Goal: Task Accomplishment & Management: Manage account settings

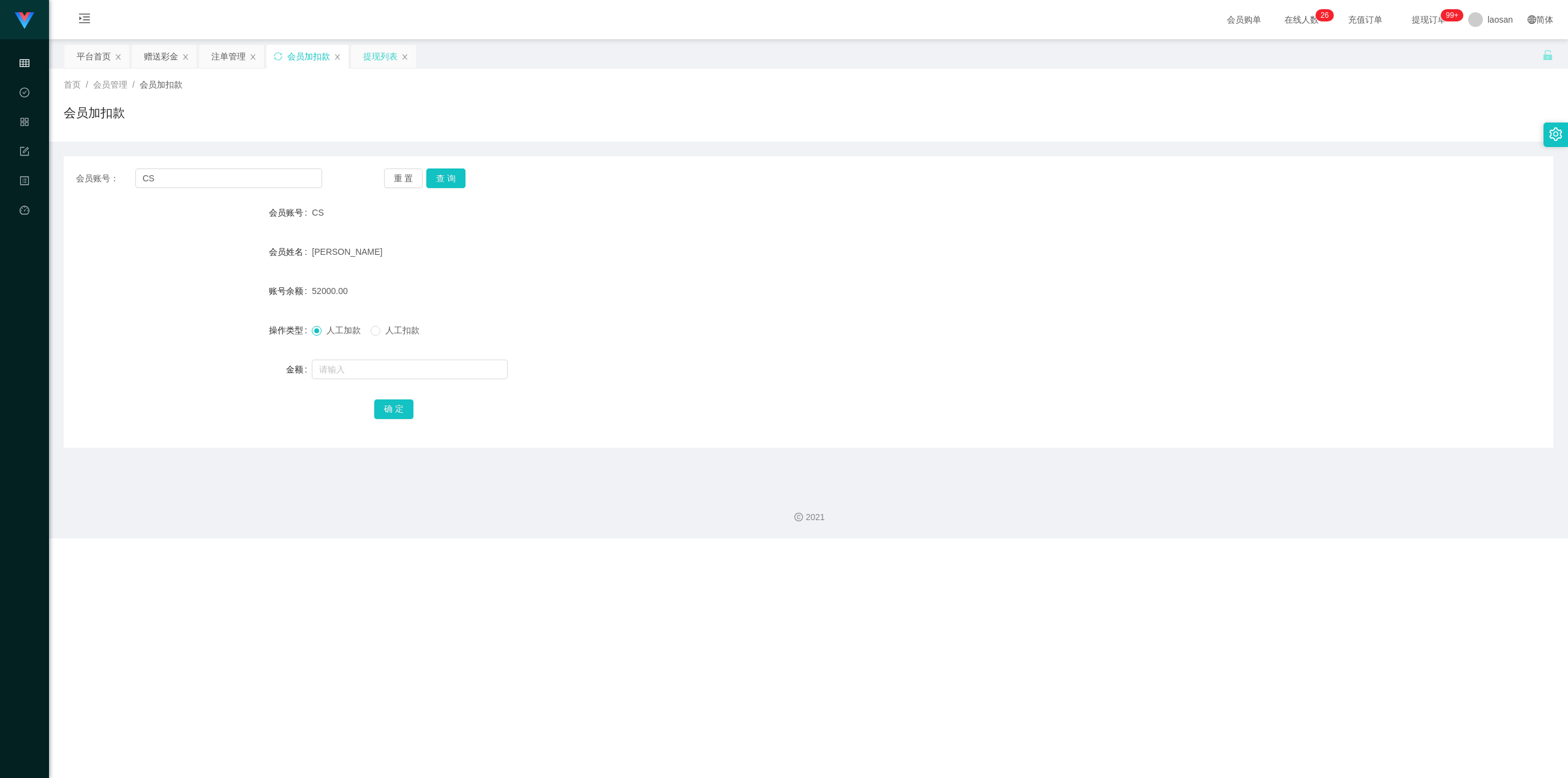
click at [387, 66] on div "提现列表" at bounding box center [380, 56] width 34 height 23
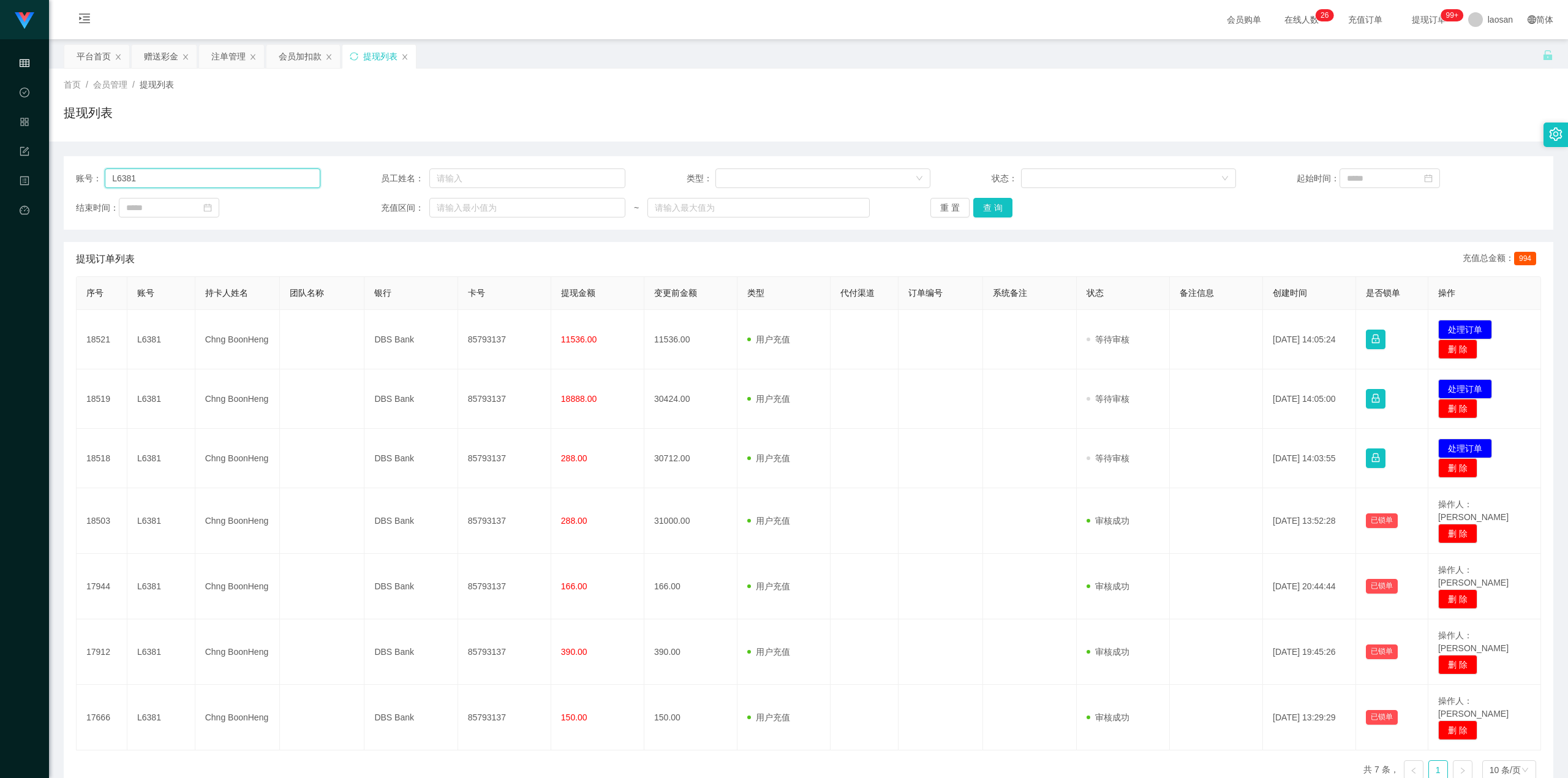
click at [247, 188] on input "L6381" at bounding box center [212, 178] width 215 height 20
paste input "1399"
type input "1399"
click at [922, 207] on button "查 询" at bounding box center [993, 207] width 39 height 20
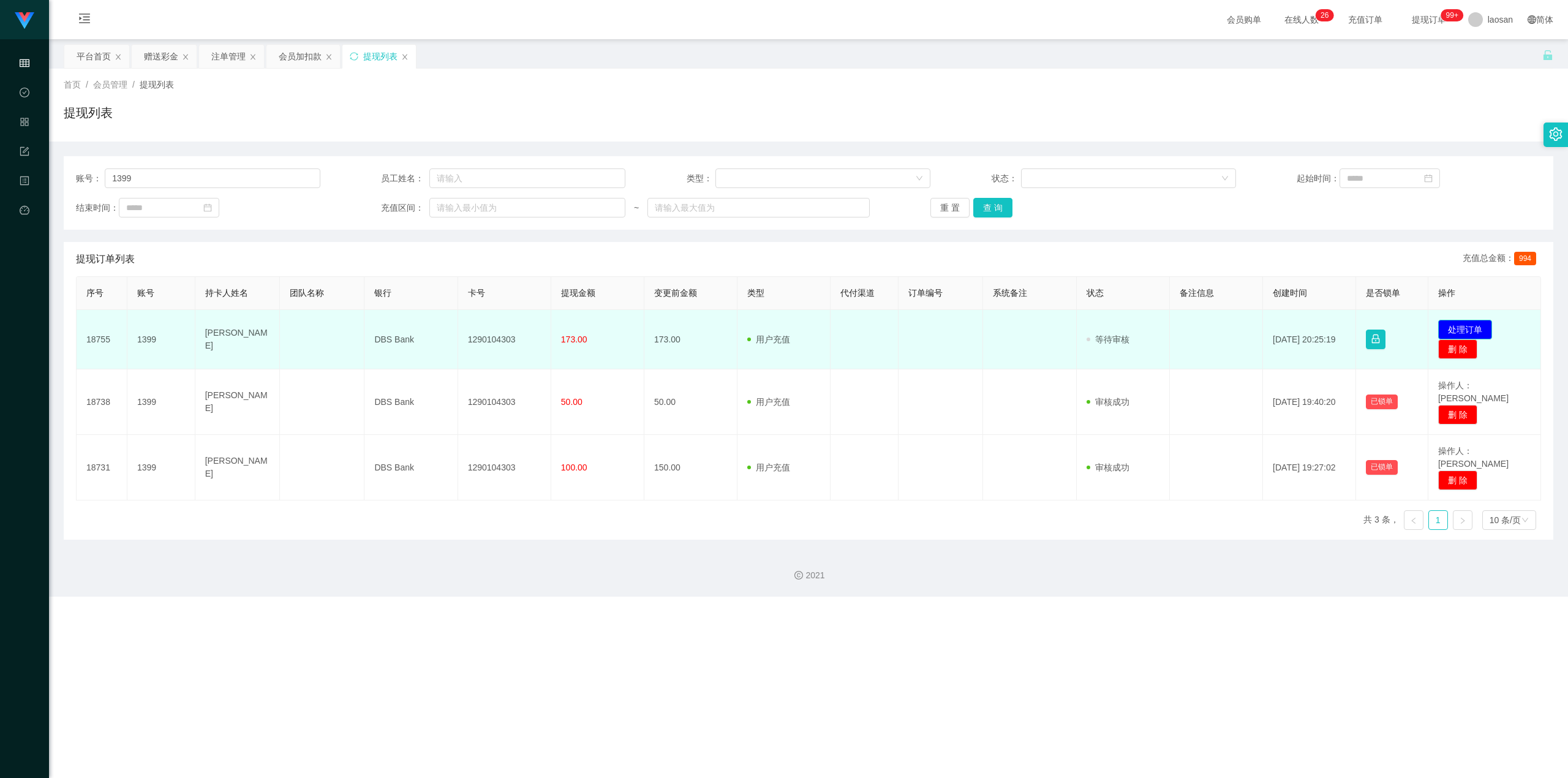
click at [922, 329] on button "处理订单" at bounding box center [1465, 329] width 54 height 20
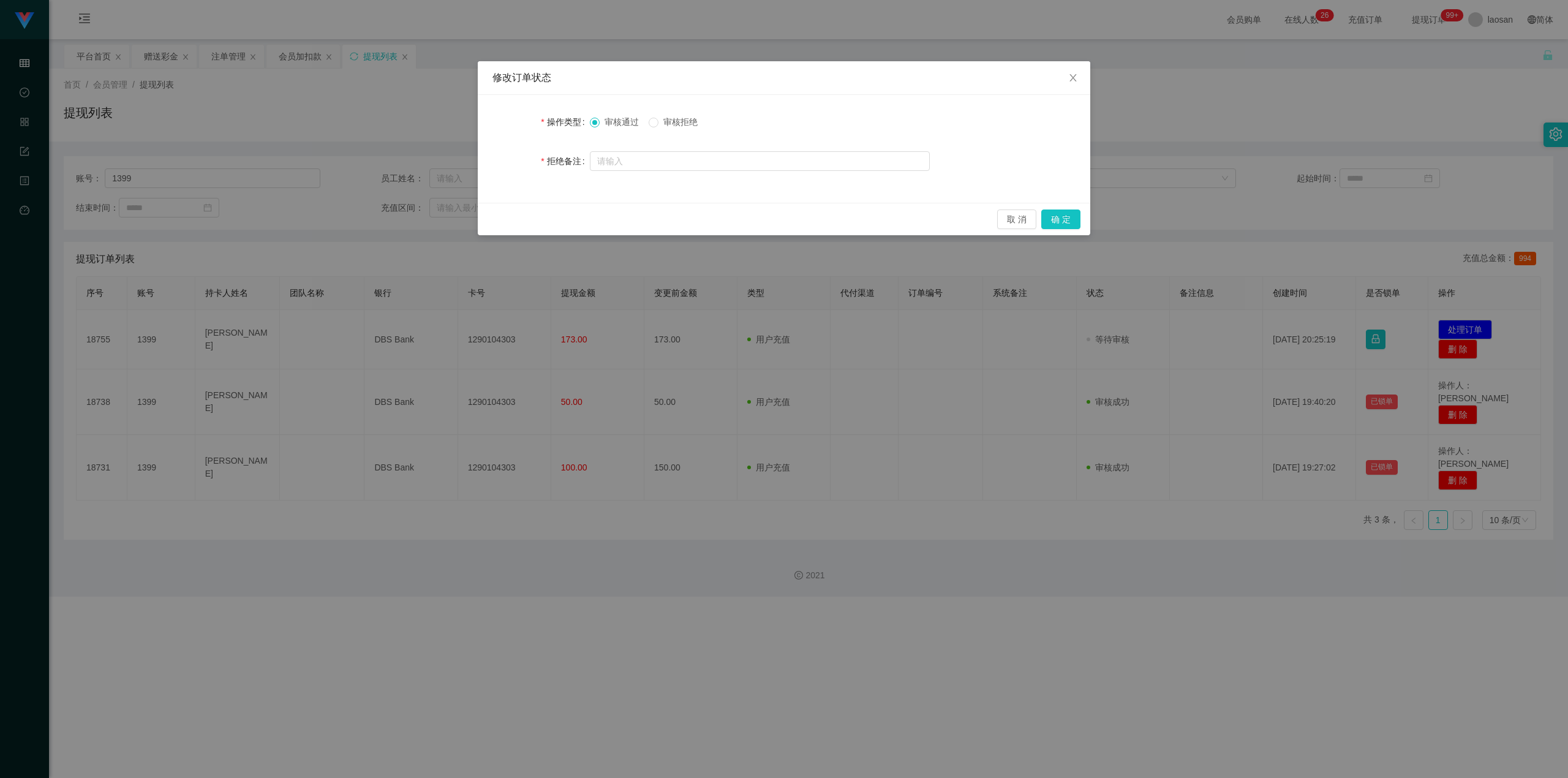
click at [686, 123] on span "审核拒绝" at bounding box center [681, 122] width 44 height 10
click at [824, 165] on input "text" at bounding box center [760, 161] width 340 height 20
type input "未完成任务请勿申请提现！"
click at [922, 219] on button "确 定" at bounding box center [1061, 219] width 39 height 20
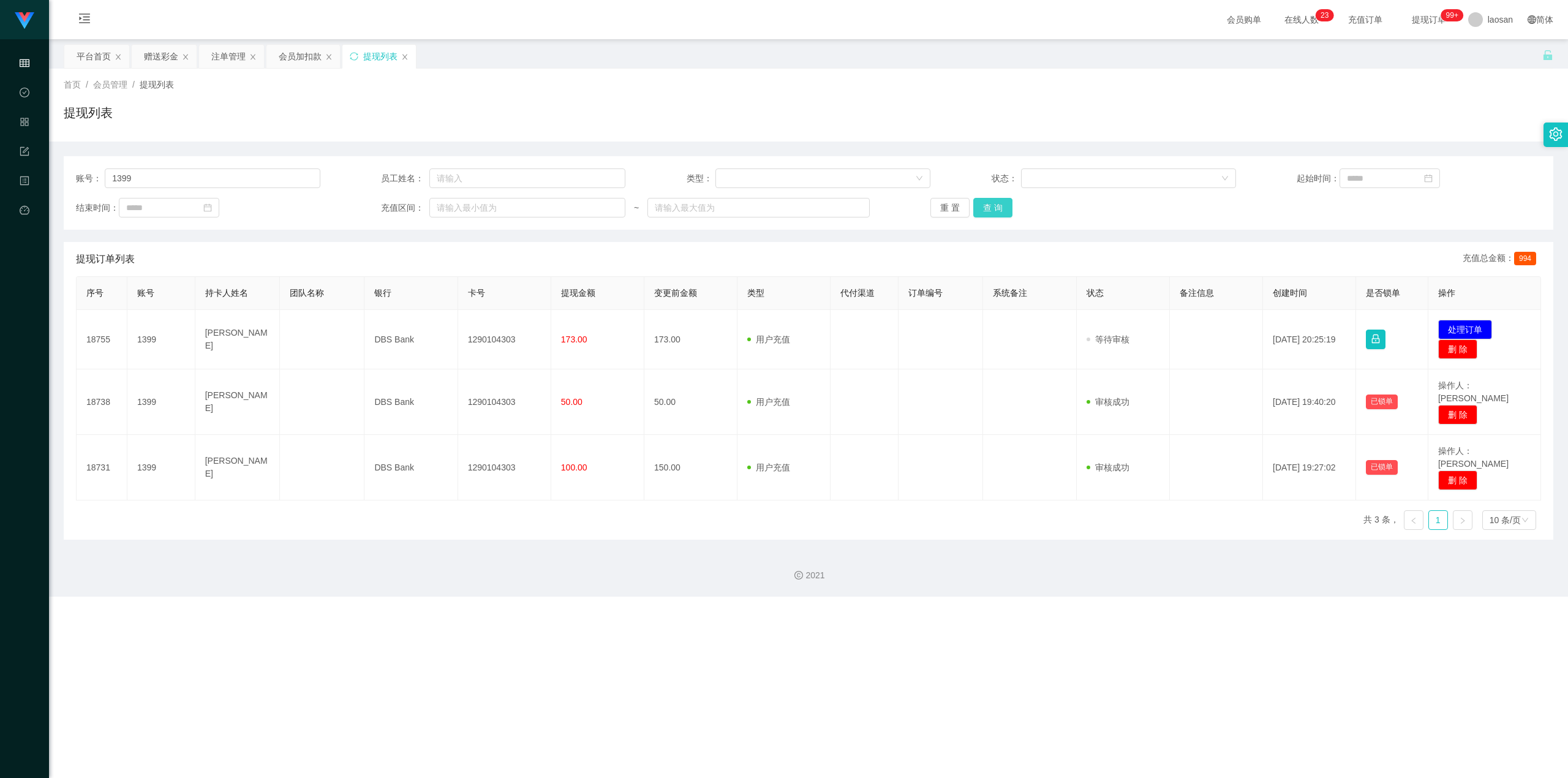
click at [922, 211] on button "查 询" at bounding box center [993, 207] width 39 height 20
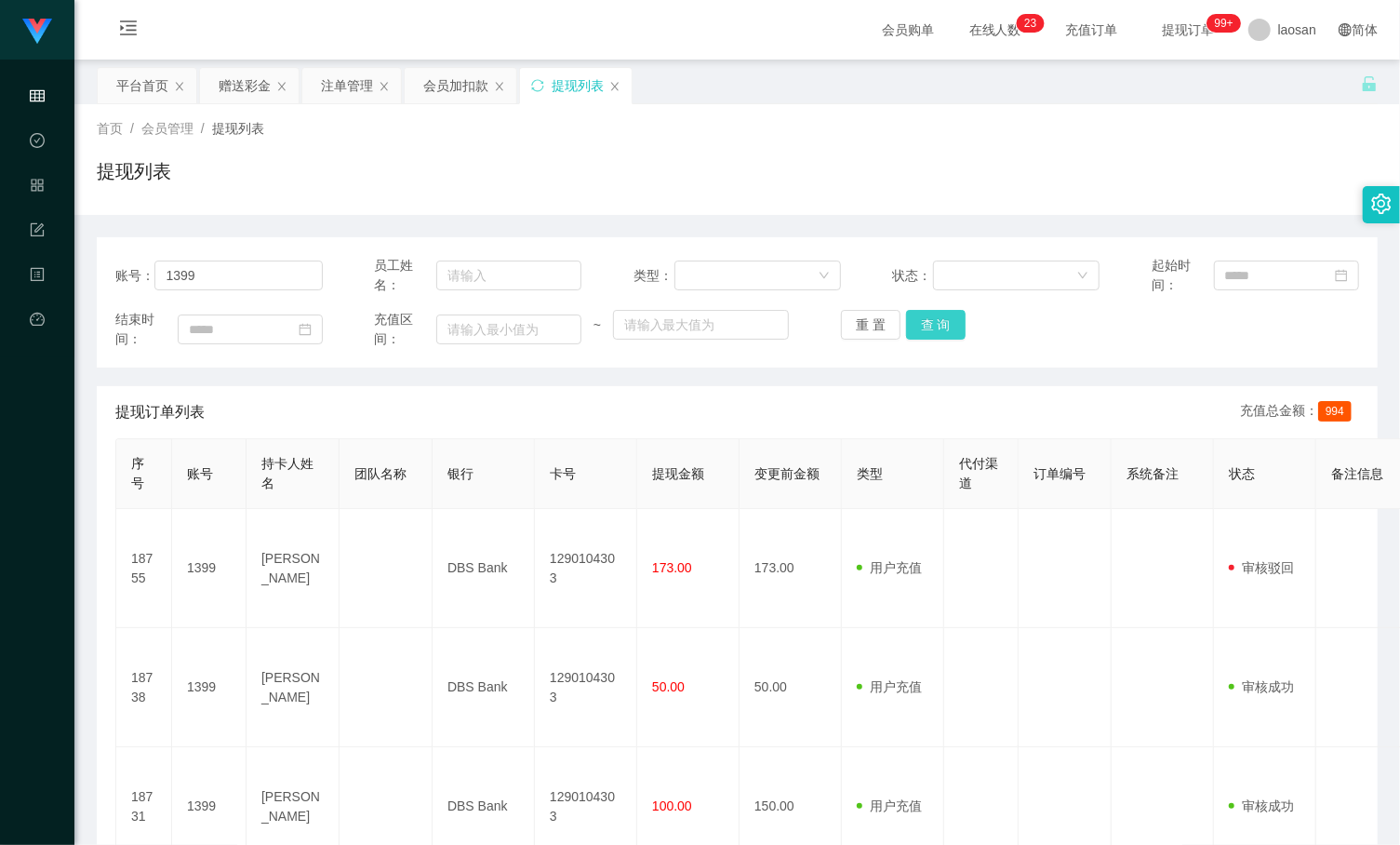
click at [927, 336] on button "查 询" at bounding box center [935, 324] width 60 height 30
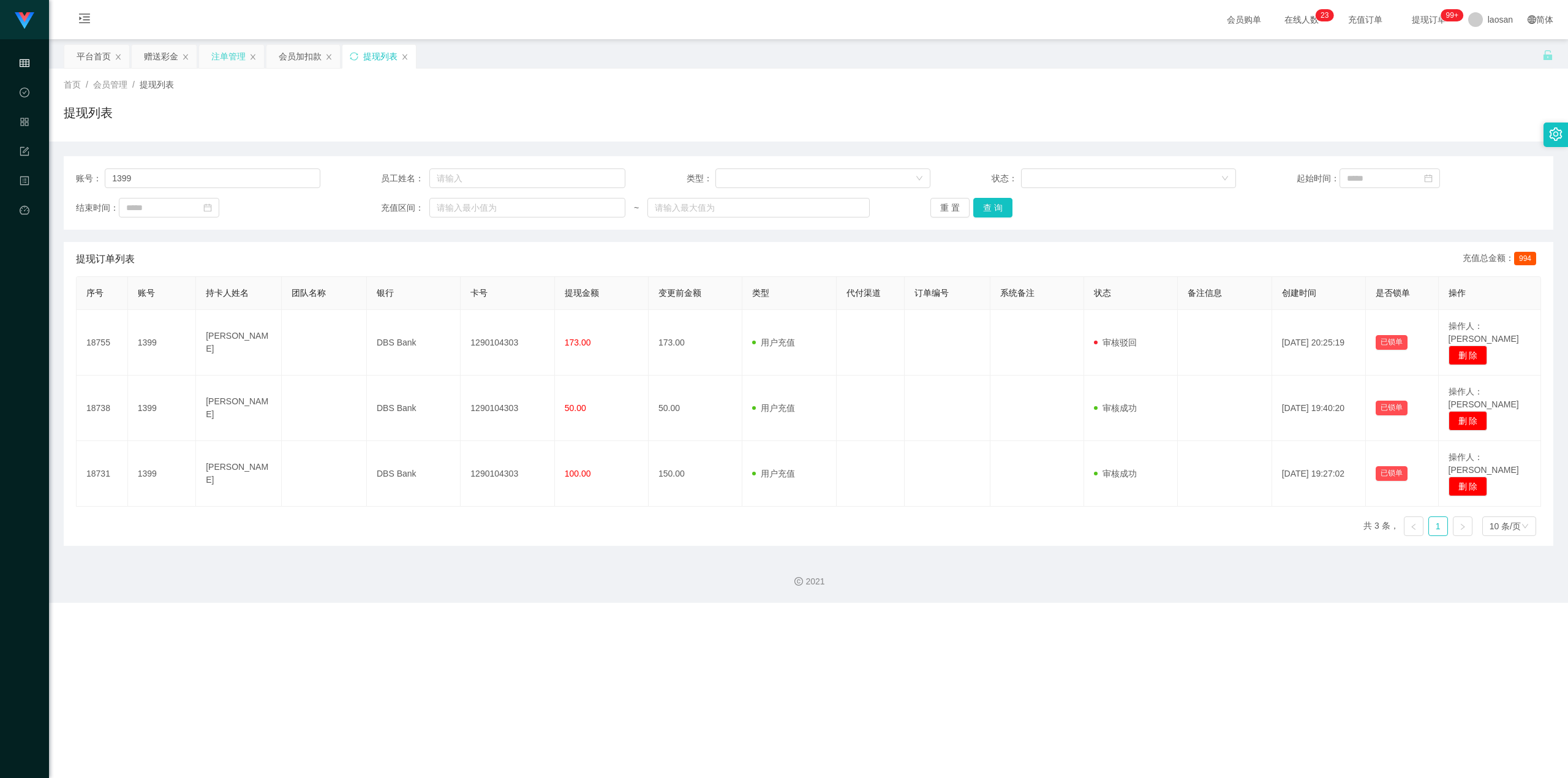
click at [235, 67] on div "注单管理" at bounding box center [228, 56] width 34 height 23
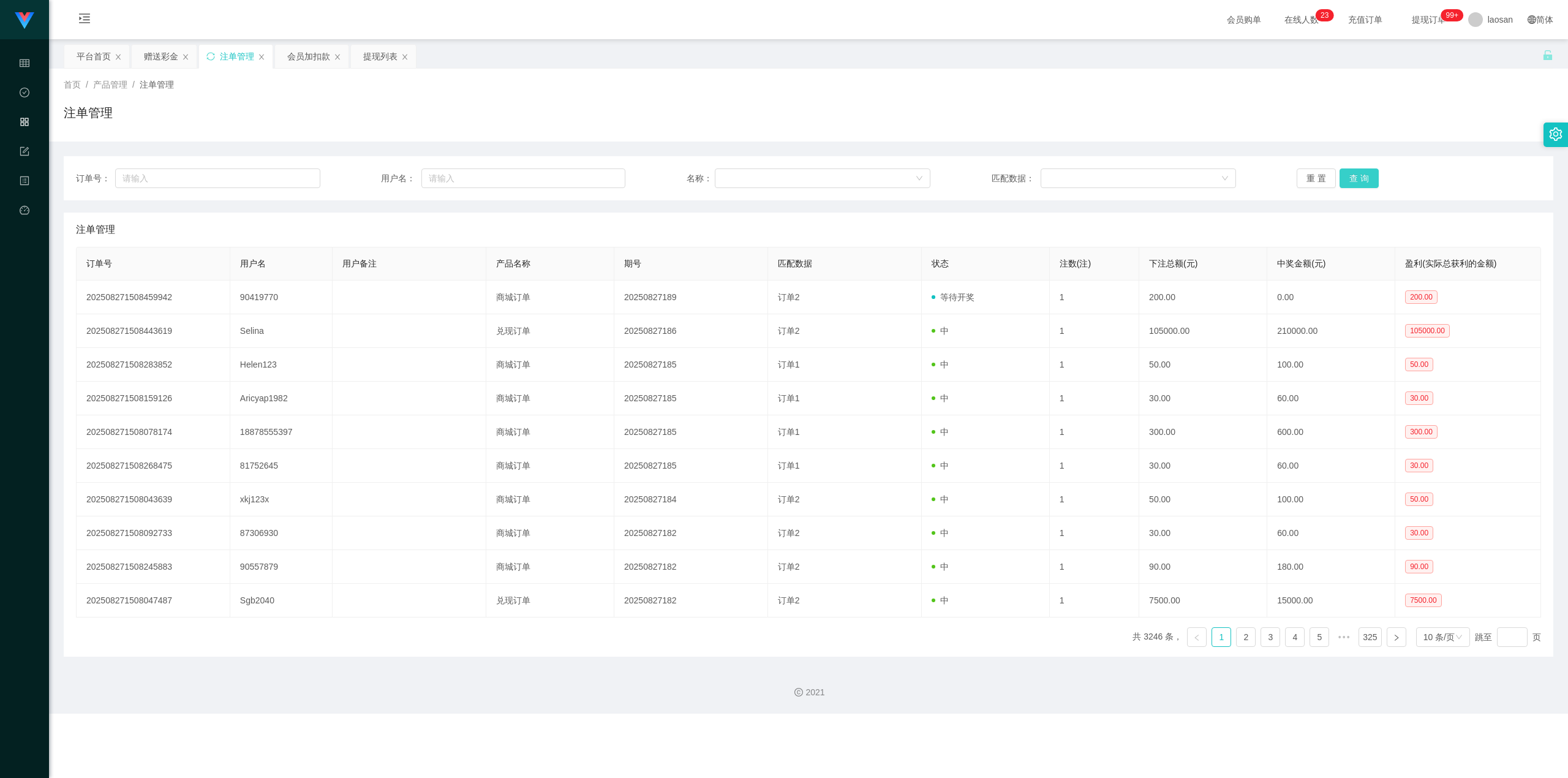
click at [922, 172] on button "查 询" at bounding box center [1359, 178] width 39 height 20
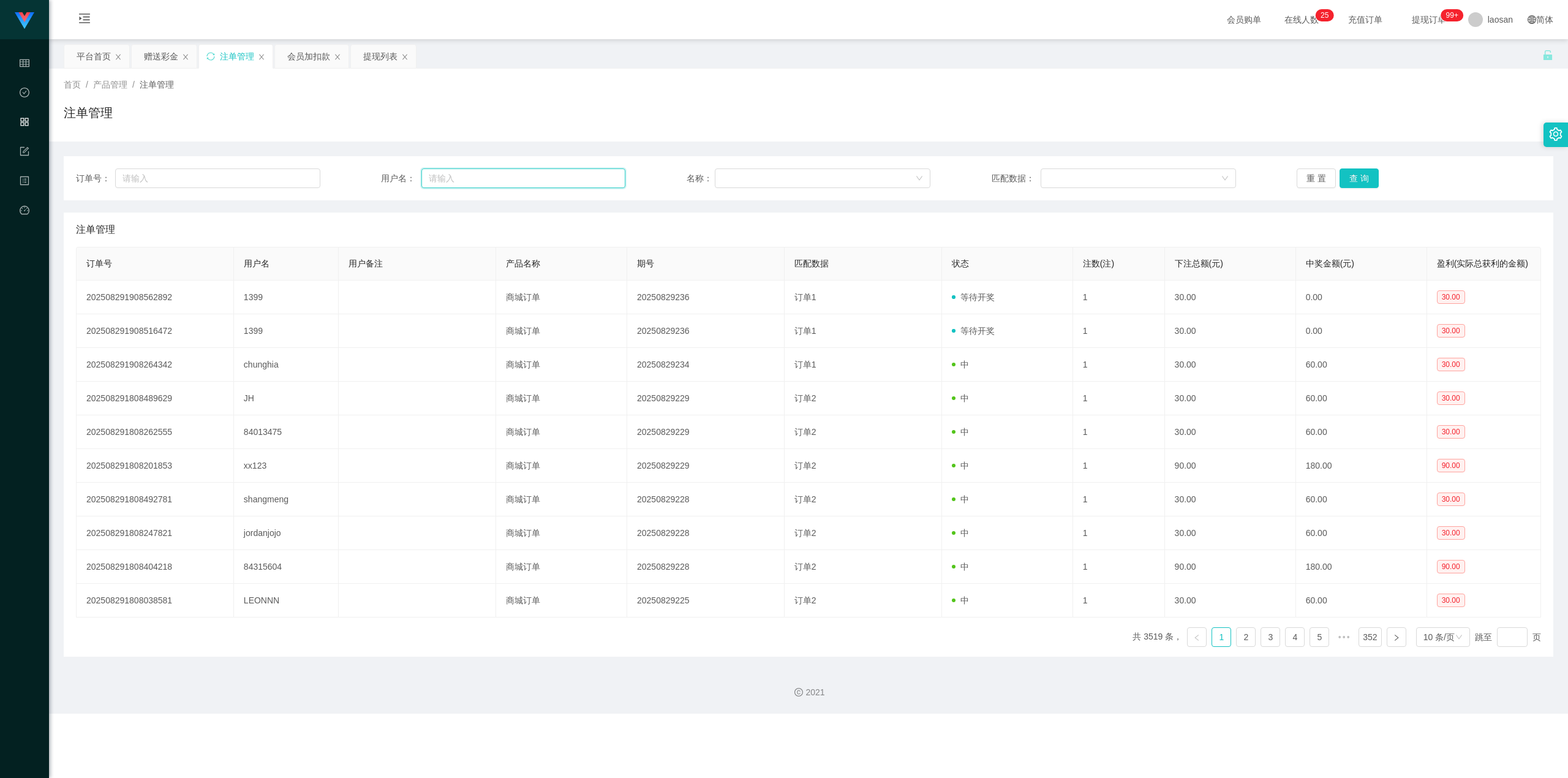
click at [475, 178] on input "text" at bounding box center [524, 178] width 204 height 20
click at [377, 54] on div "提现列表" at bounding box center [380, 56] width 34 height 23
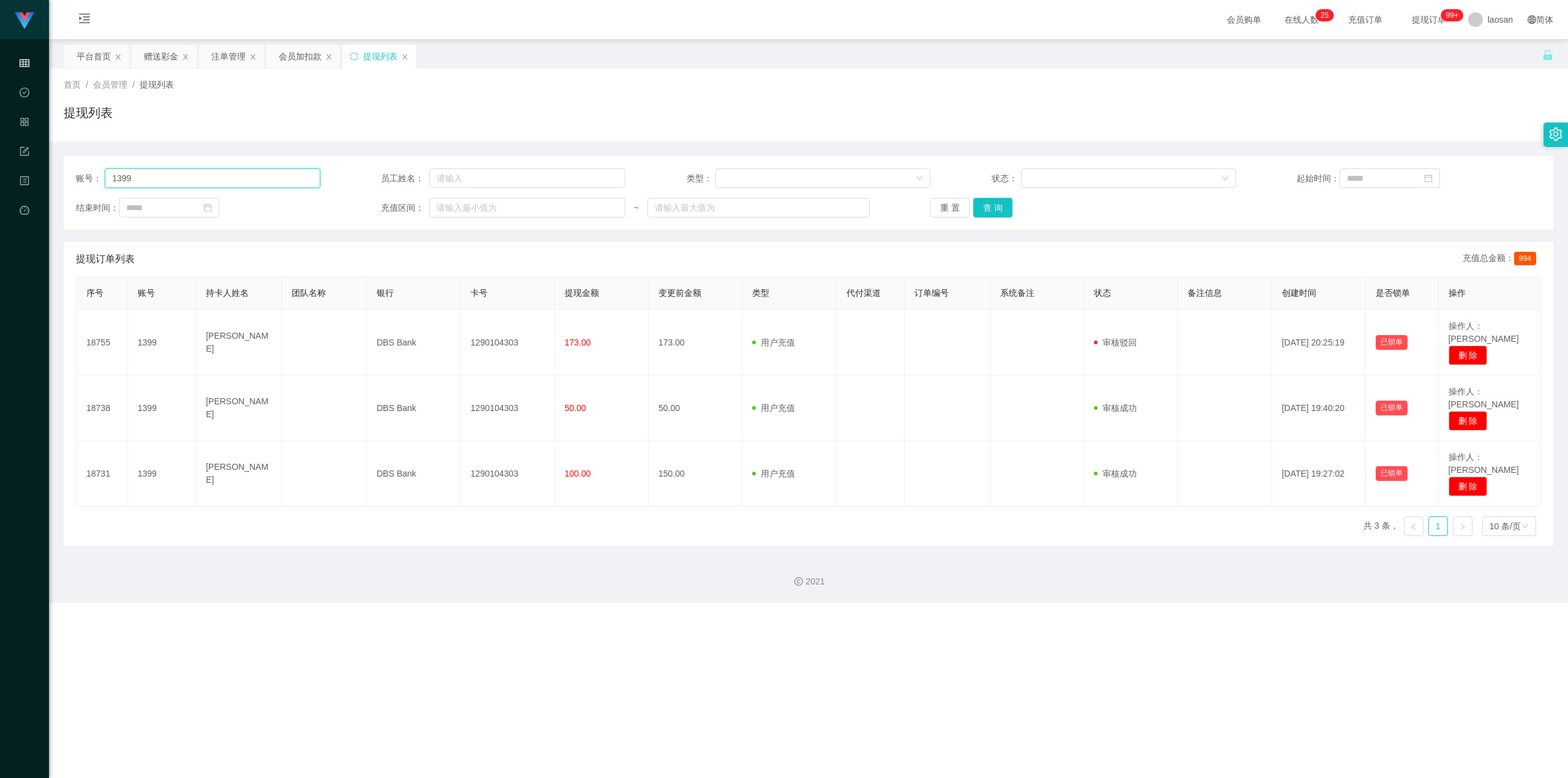
click at [250, 174] on input "1399" at bounding box center [212, 178] width 215 height 20
click at [231, 58] on div "注单管理" at bounding box center [228, 56] width 34 height 23
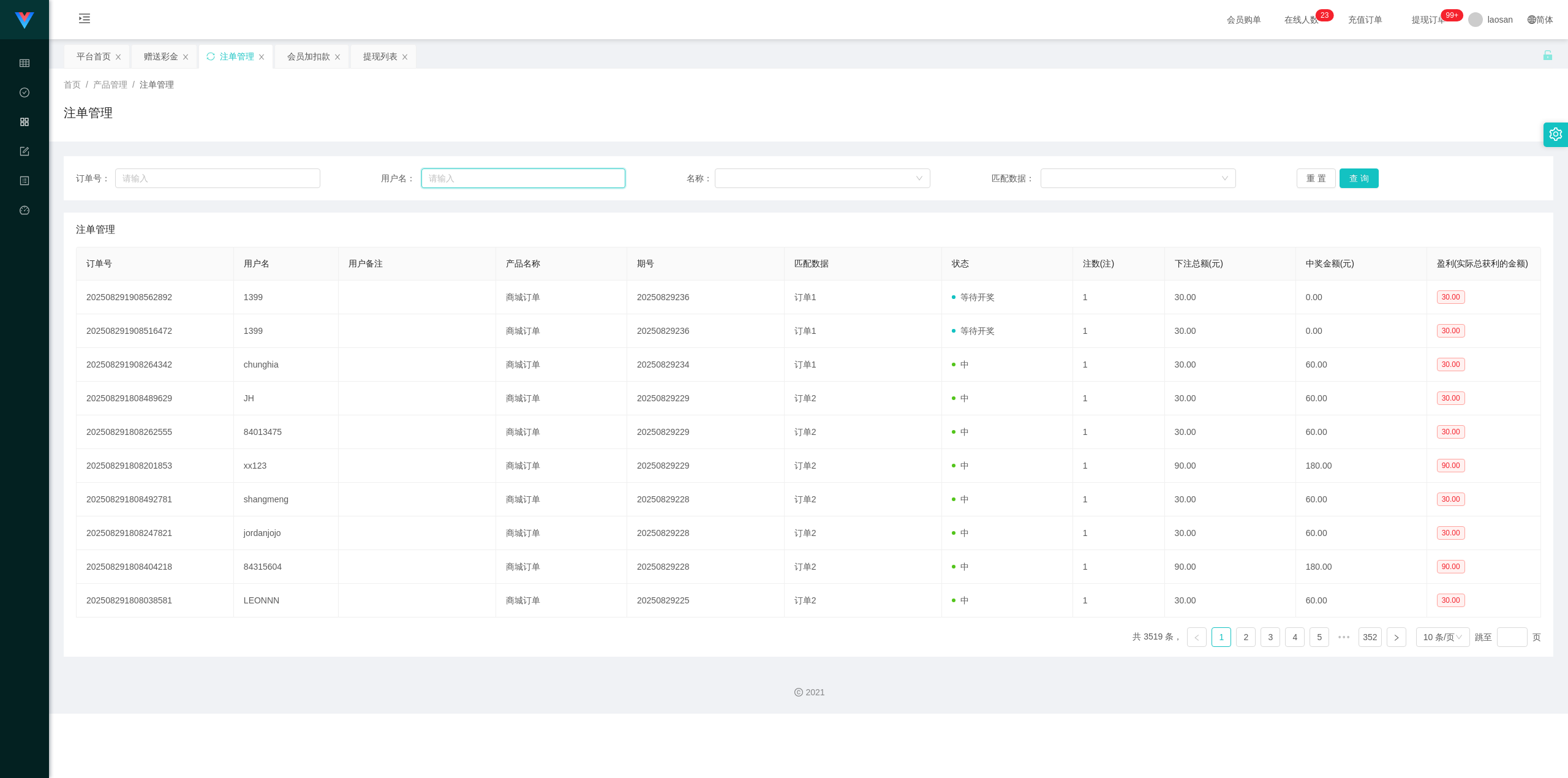
click at [503, 171] on input "text" at bounding box center [524, 178] width 204 height 20
paste input "1399"
type input "1399"
click at [922, 170] on button "查 询" at bounding box center [1359, 178] width 39 height 20
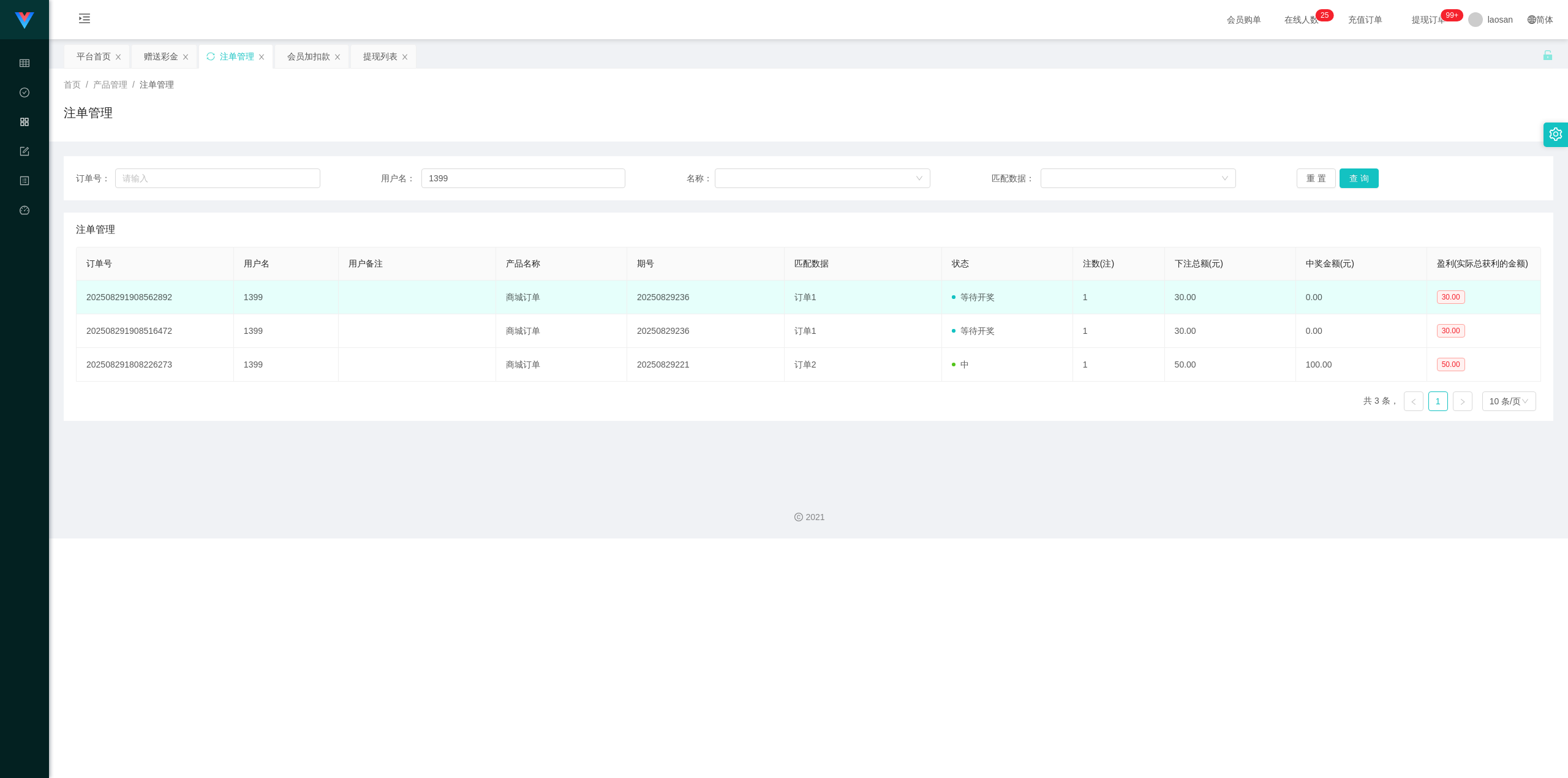
click at [922, 299] on td "30.00" at bounding box center [1230, 297] width 131 height 34
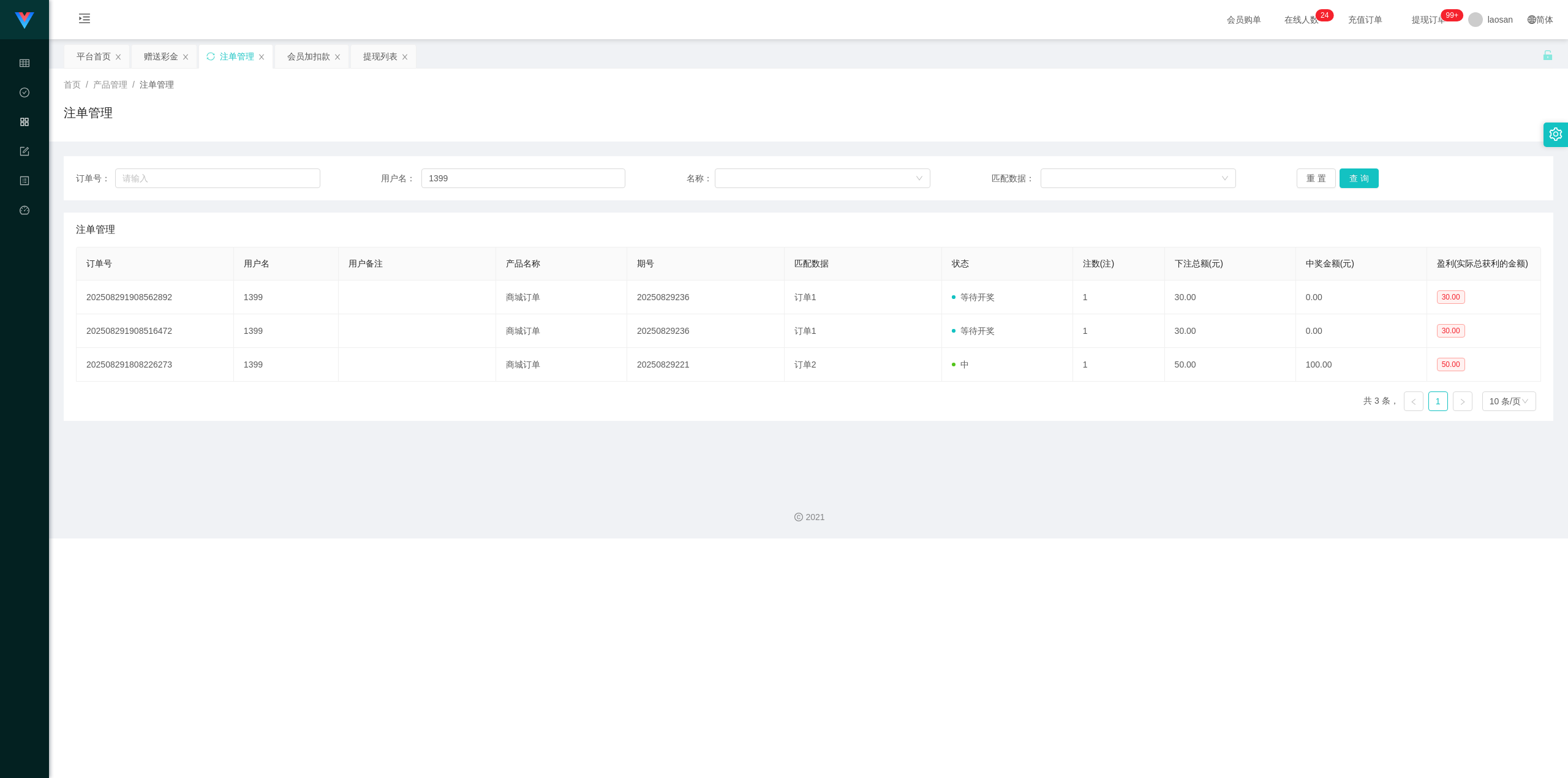
click at [922, 183] on div "重 置 查 询" at bounding box center [1419, 178] width 245 height 20
click at [922, 177] on button "查 询" at bounding box center [1359, 178] width 39 height 20
click at [454, 184] on input "1399" at bounding box center [524, 178] width 204 height 20
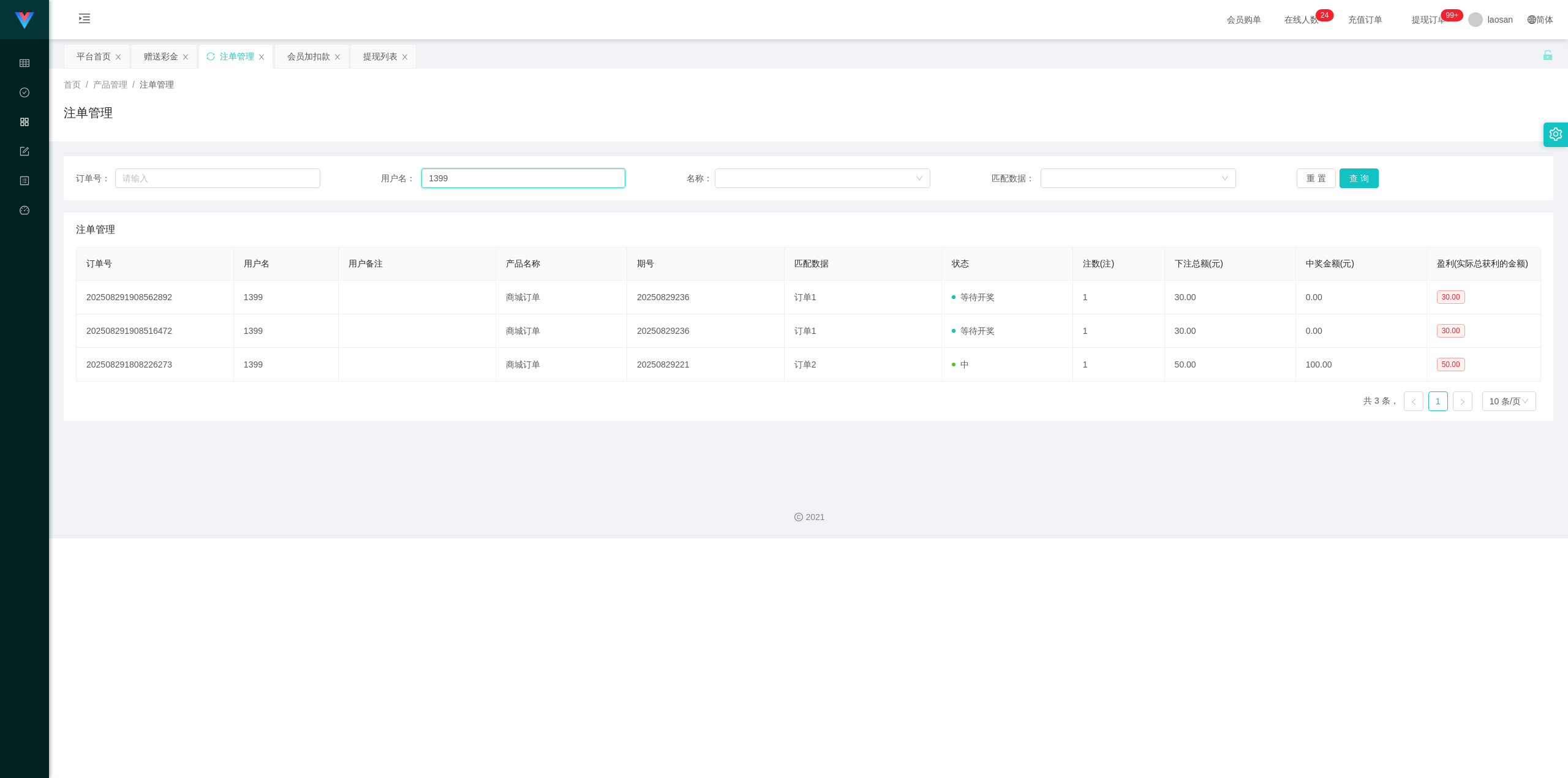
click at [454, 184] on input "1399" at bounding box center [524, 178] width 204 height 20
click at [325, 64] on div "会员加扣款" at bounding box center [309, 56] width 43 height 23
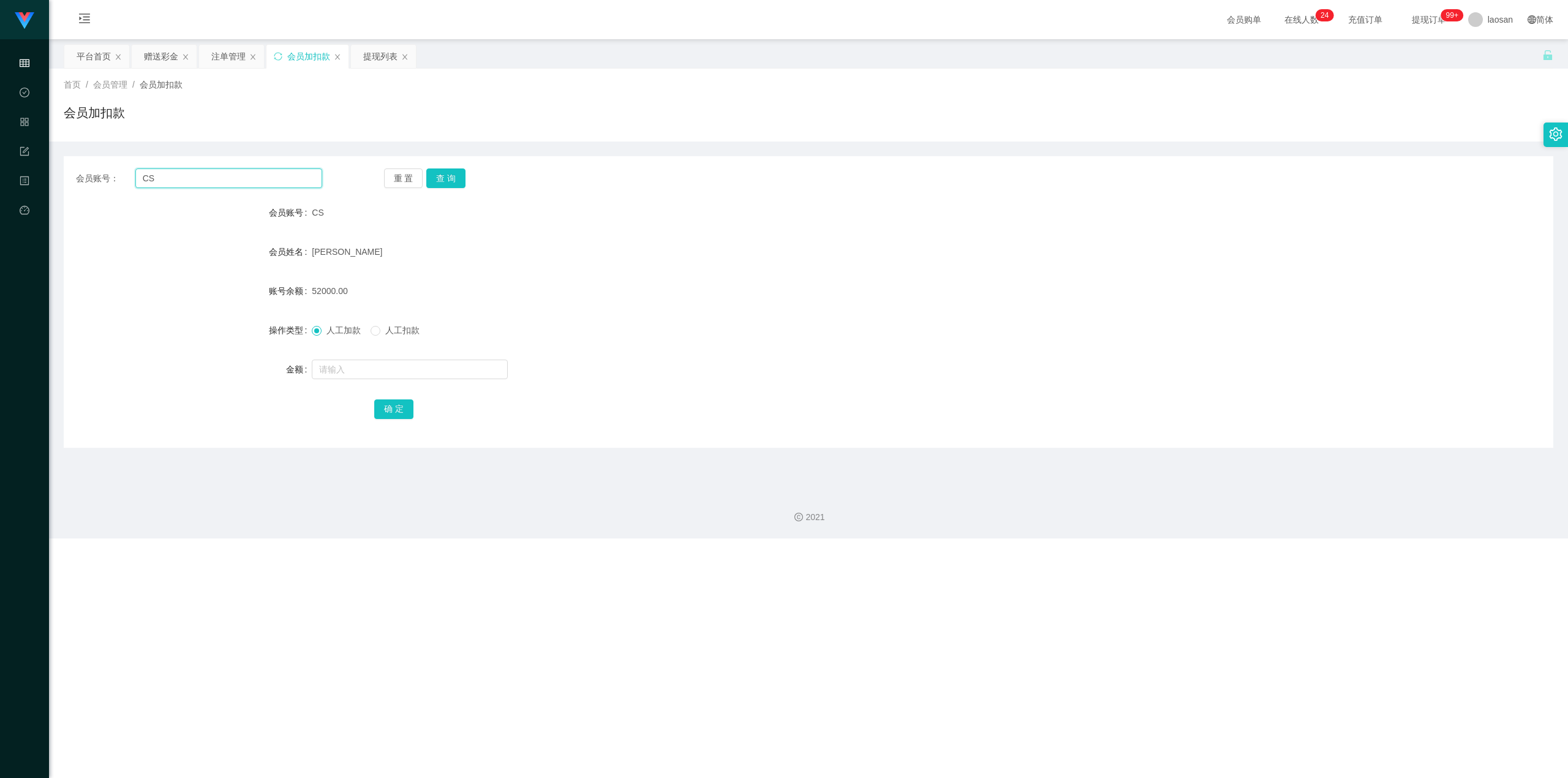
click at [273, 179] on input "CS" at bounding box center [229, 178] width 187 height 20
paste input "1399"
type input "1399"
click at [469, 175] on div "重 置 查 询" at bounding box center [507, 178] width 247 height 20
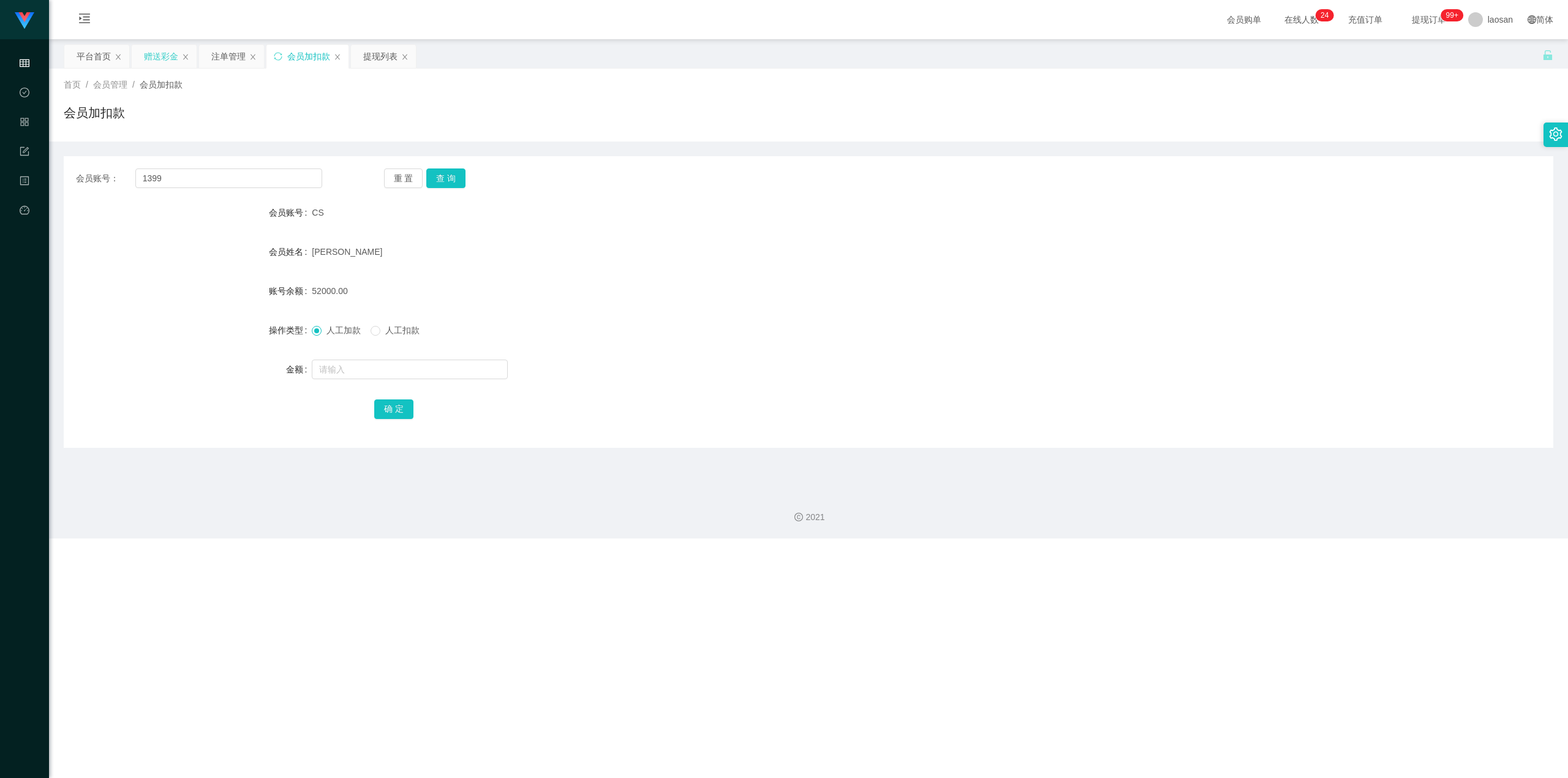
click at [160, 60] on div "赠送彩金" at bounding box center [161, 56] width 34 height 23
click at [179, 175] on input "zhan" at bounding box center [229, 178] width 187 height 20
drag, startPoint x: 179, startPoint y: 175, endPoint x: 273, endPoint y: 178, distance: 94.0
click at [179, 175] on input "zhan" at bounding box center [229, 178] width 187 height 20
paste input "1399"
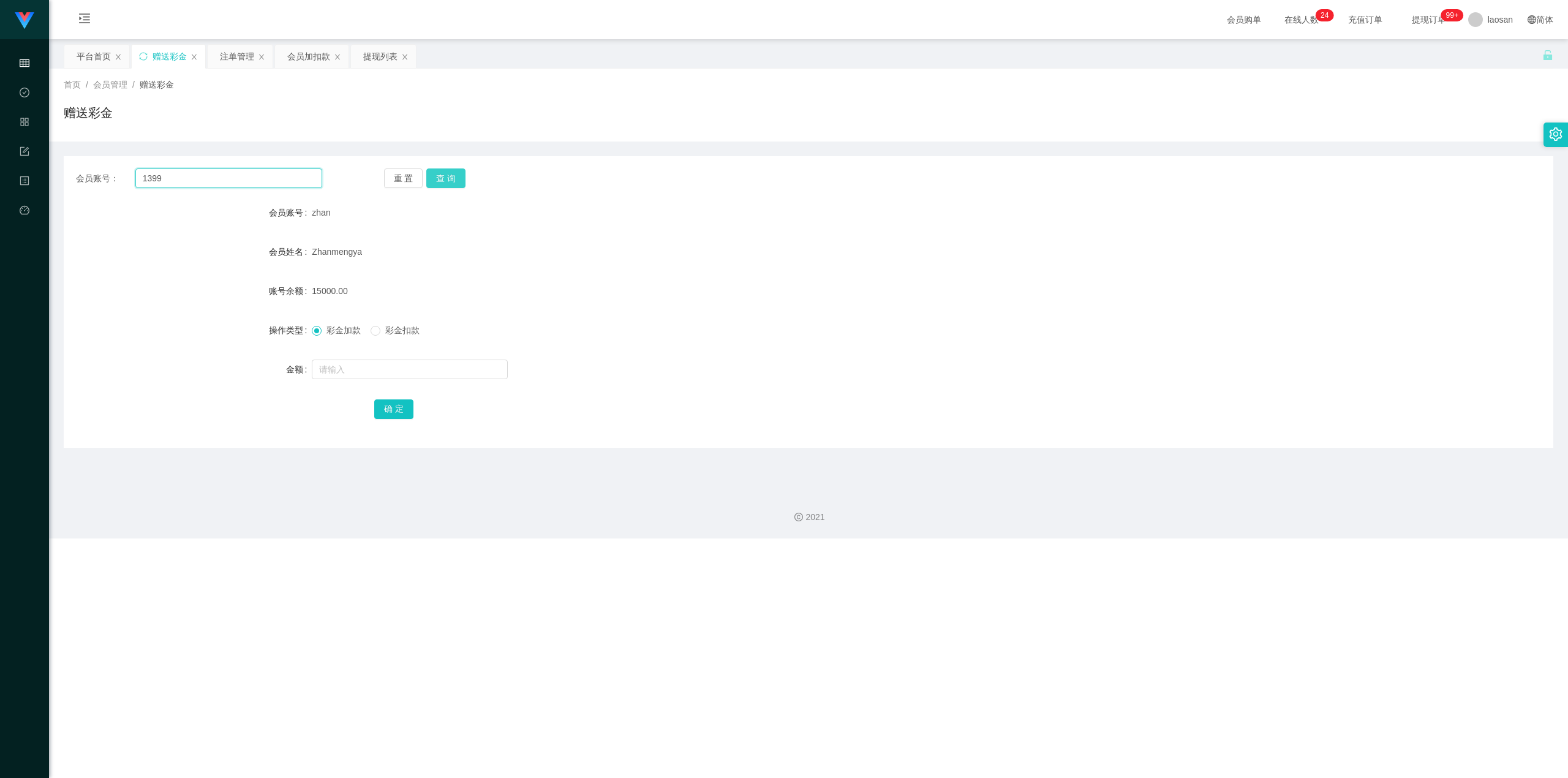
type input "1399"
click at [451, 174] on button "查 询" at bounding box center [446, 178] width 39 height 20
click at [397, 332] on span "彩金扣款" at bounding box center [402, 330] width 44 height 10
click at [441, 375] on input "text" at bounding box center [409, 369] width 196 height 20
type input "60"
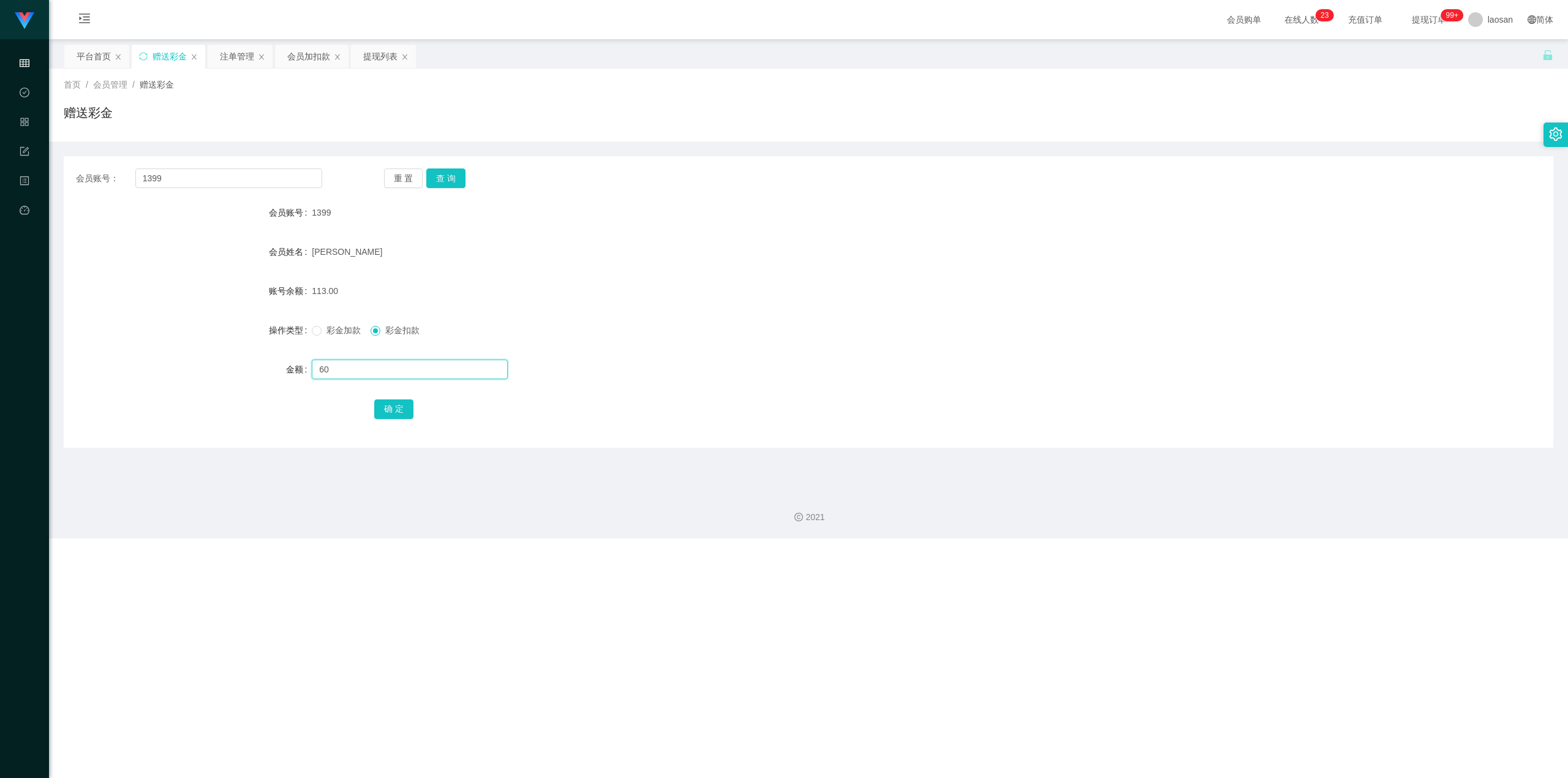
click at [424, 365] on input "60" at bounding box center [409, 369] width 196 height 20
click at [586, 295] on div "113.00" at bounding box center [746, 291] width 869 height 25
click at [453, 178] on button "查 询" at bounding box center [446, 178] width 39 height 20
click at [431, 366] on input "text" at bounding box center [409, 369] width 196 height 20
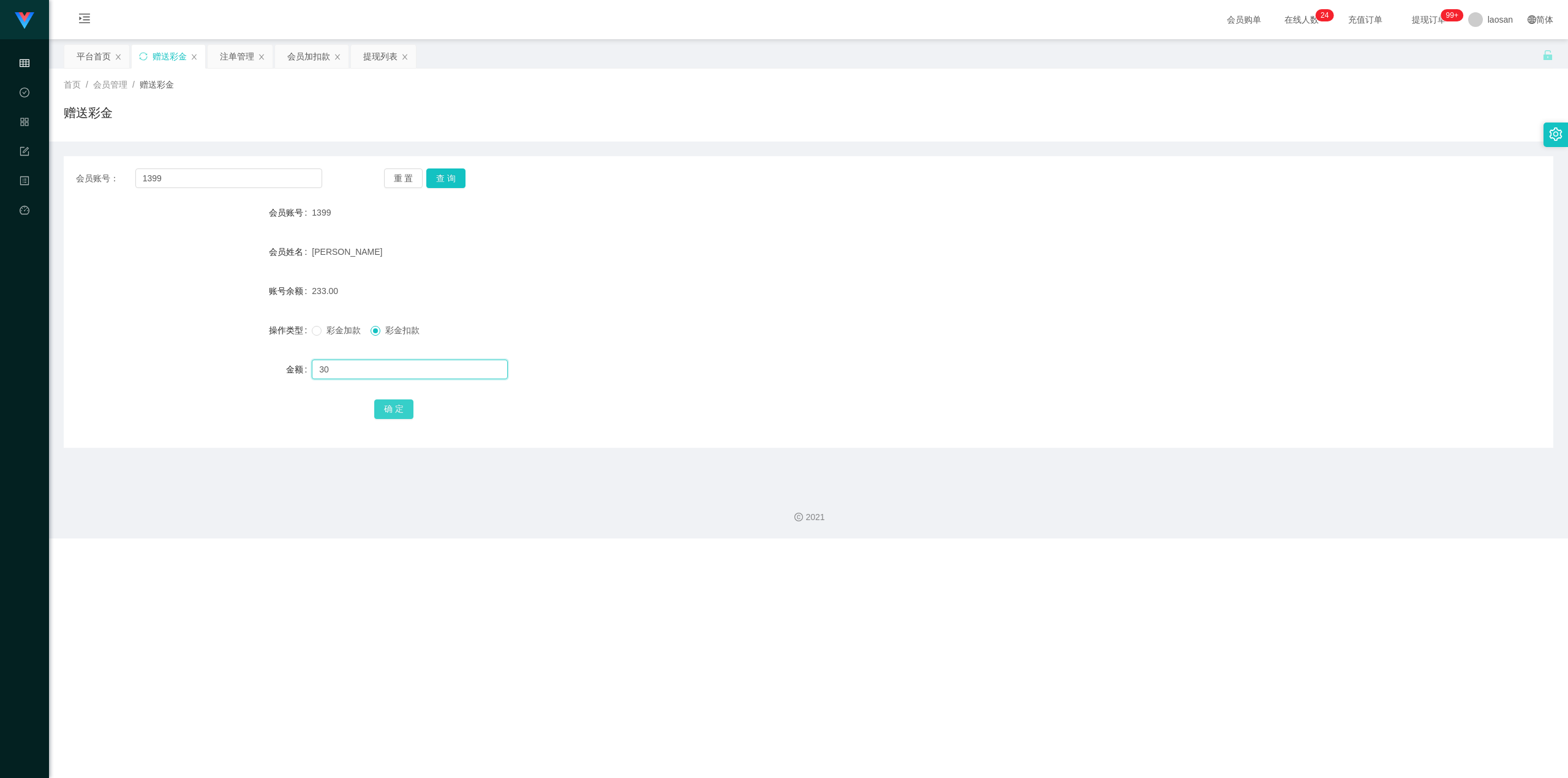
type input "30"
click at [397, 405] on button "确 定" at bounding box center [394, 409] width 39 height 20
click at [621, 287] on div "203.00" at bounding box center [746, 291] width 869 height 25
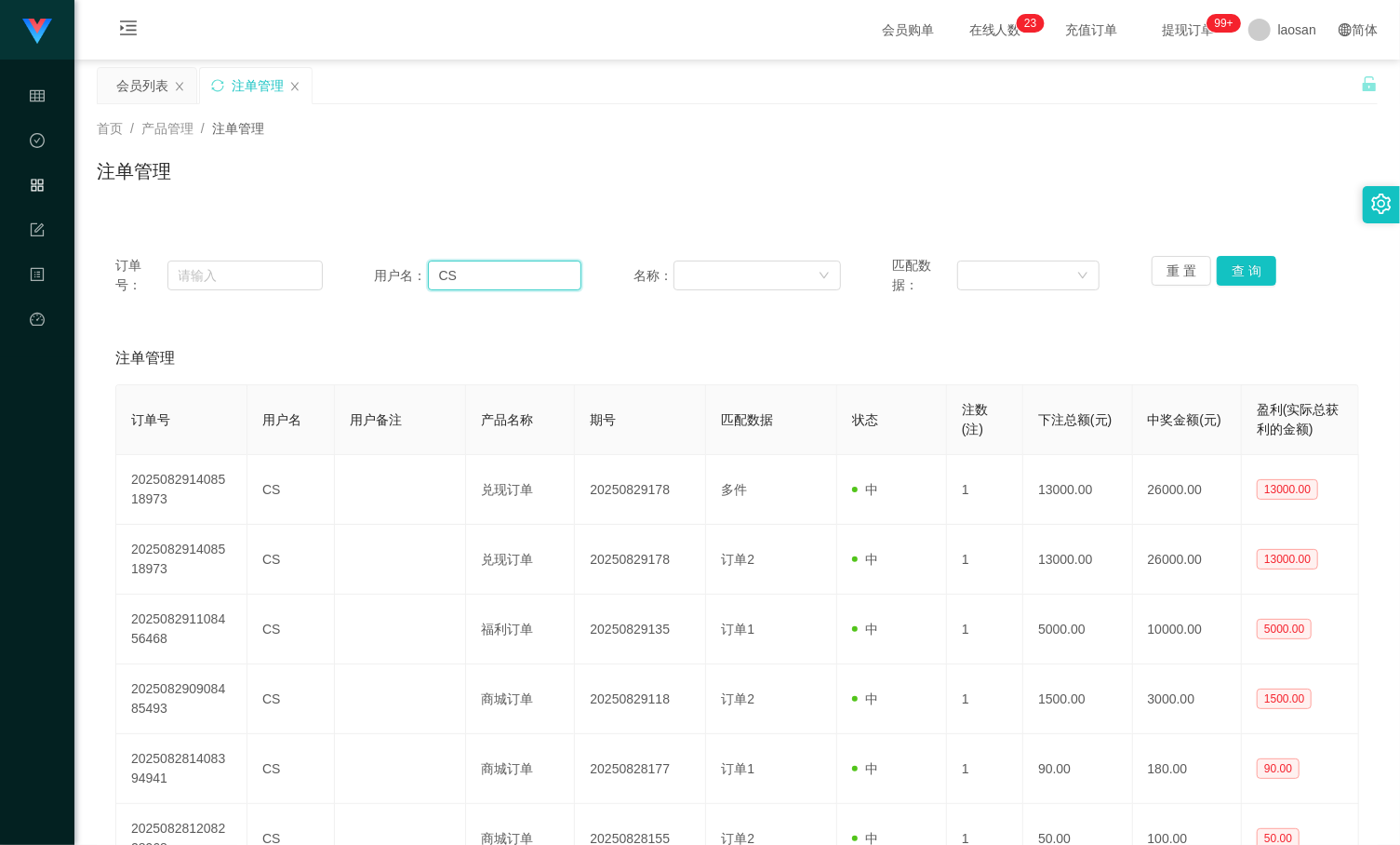
click at [511, 276] on input "CS" at bounding box center [505, 275] width 154 height 30
type input "1399"
click at [1228, 261] on button "查 询" at bounding box center [1246, 270] width 60 height 30
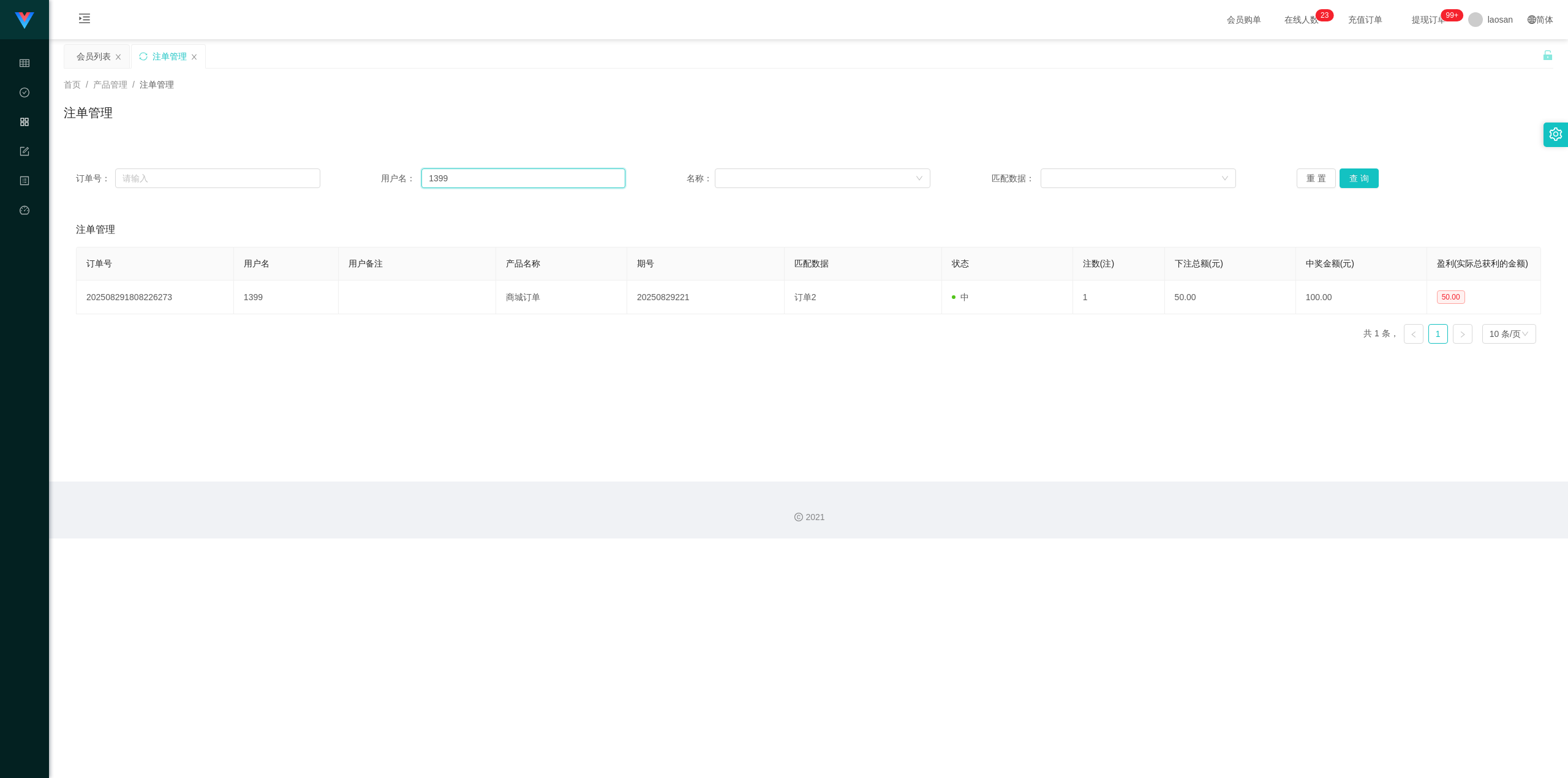
click at [515, 188] on input "1399" at bounding box center [524, 178] width 204 height 20
drag, startPoint x: 101, startPoint y: 53, endPoint x: 111, endPoint y: 62, distance: 13.5
click at [101, 53] on div "会员列表" at bounding box center [94, 56] width 34 height 23
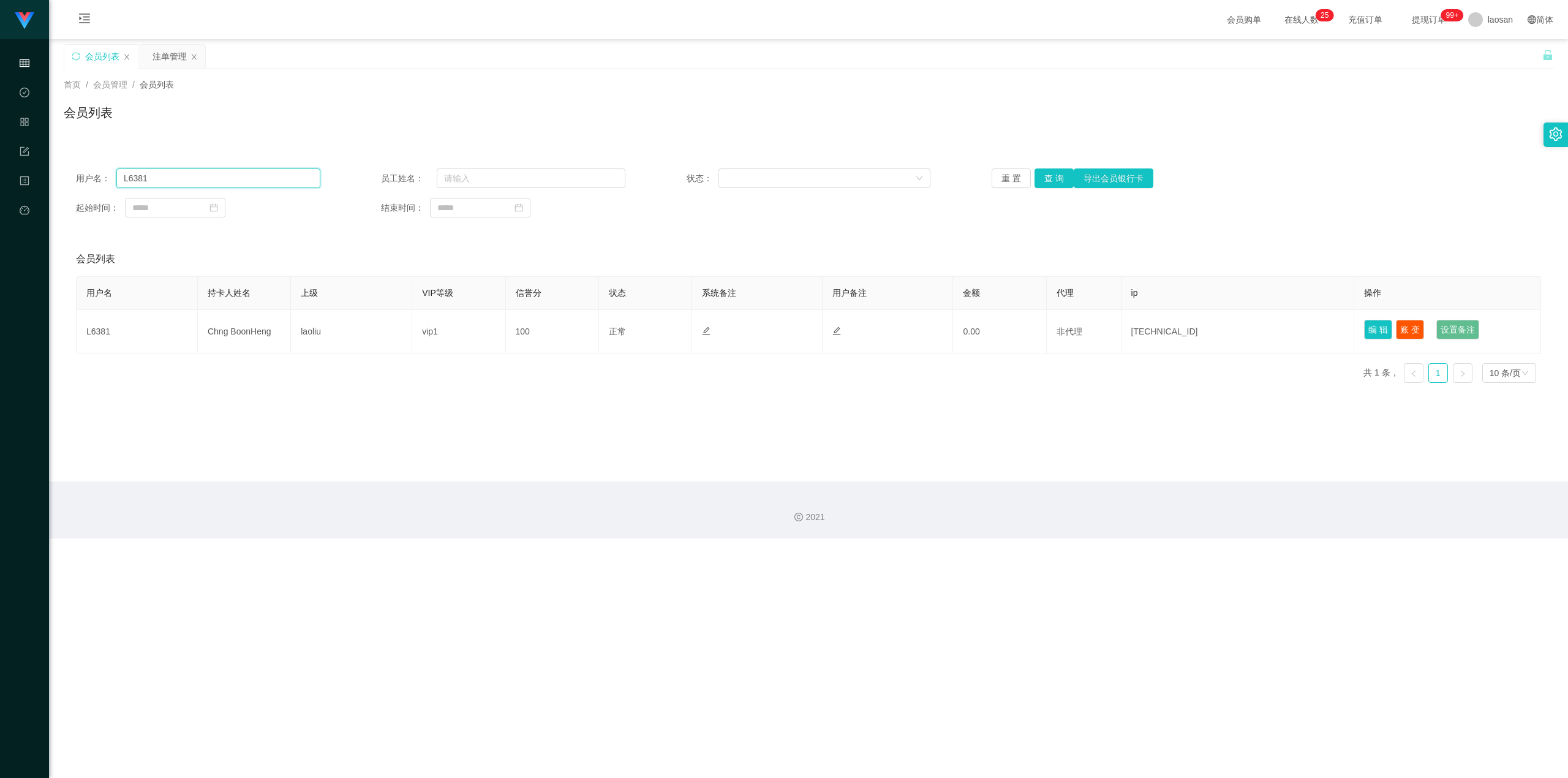
click at [214, 175] on input "L6381" at bounding box center [219, 178] width 204 height 20
paste input "1399"
type input "1399"
click at [922, 174] on button "查 询" at bounding box center [1054, 178] width 39 height 20
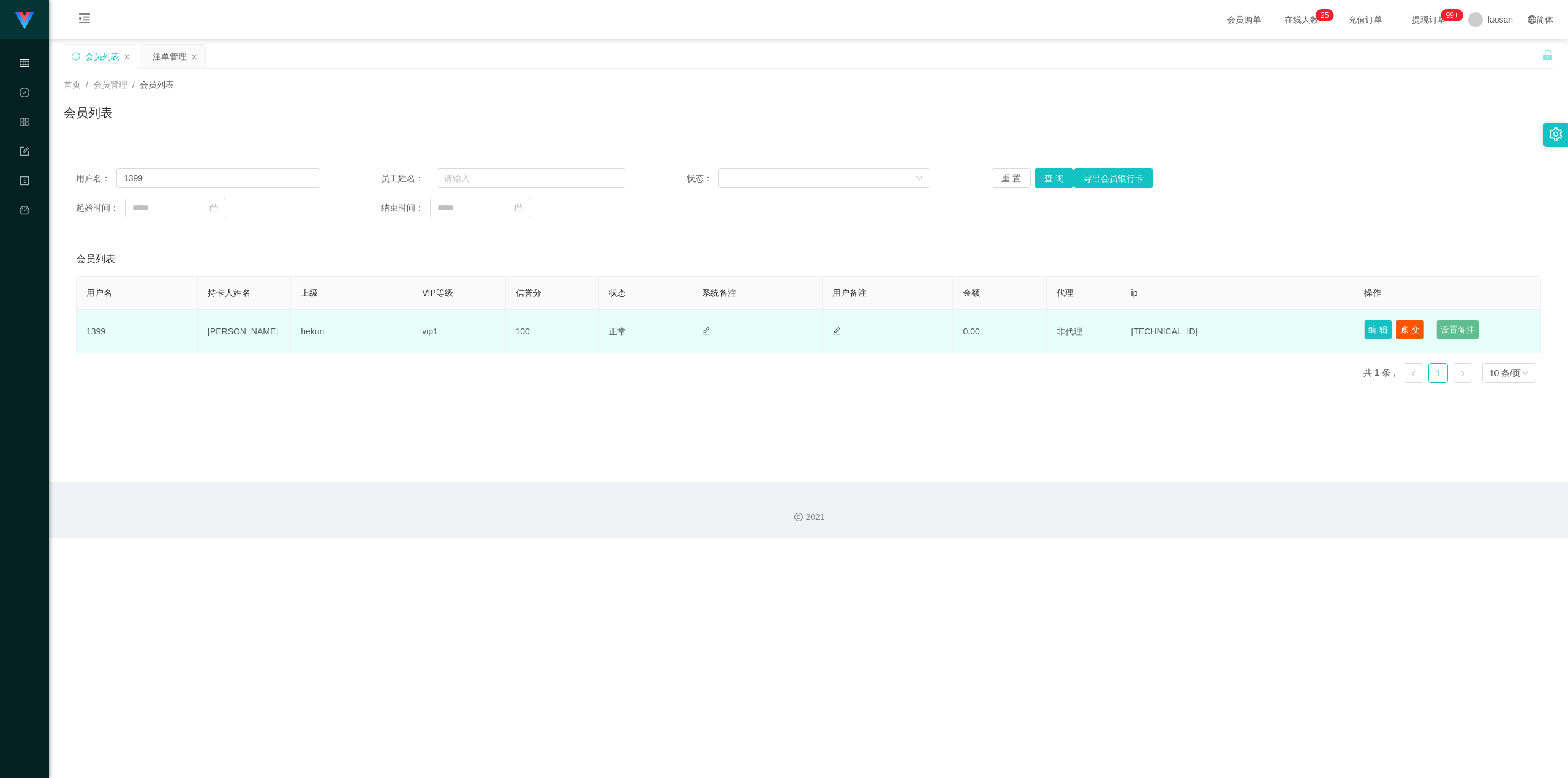
click at [922, 332] on button "账 变" at bounding box center [1410, 329] width 28 height 20
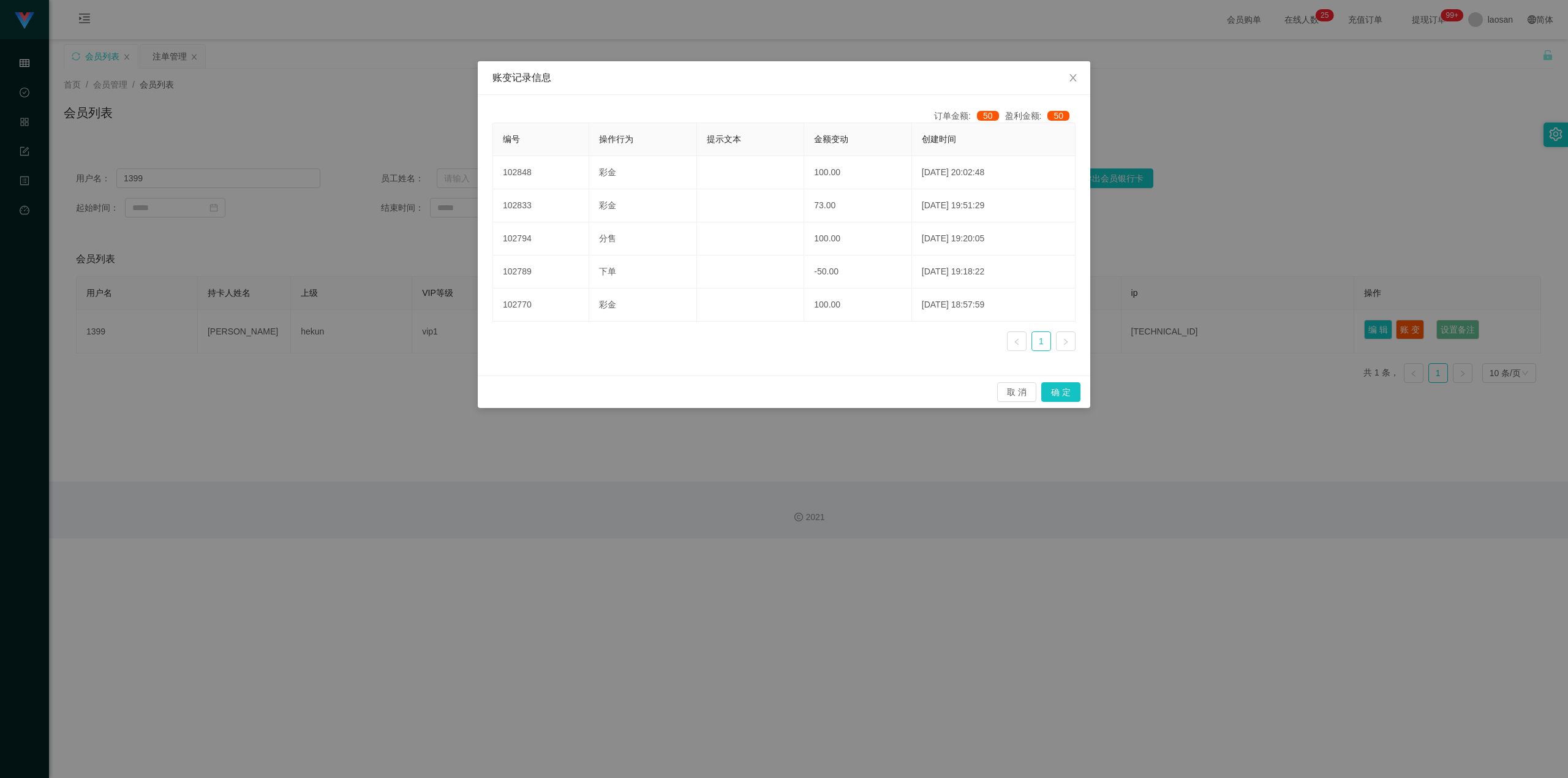
click at [719, 498] on div "账变记录信息 订单金额: 50 盈利金额: 50 编号 操作行为 提示文本 金额变动 创建时间 102848 彩金 100.00 [DATE] 20:02:4…" at bounding box center [784, 389] width 1568 height 778
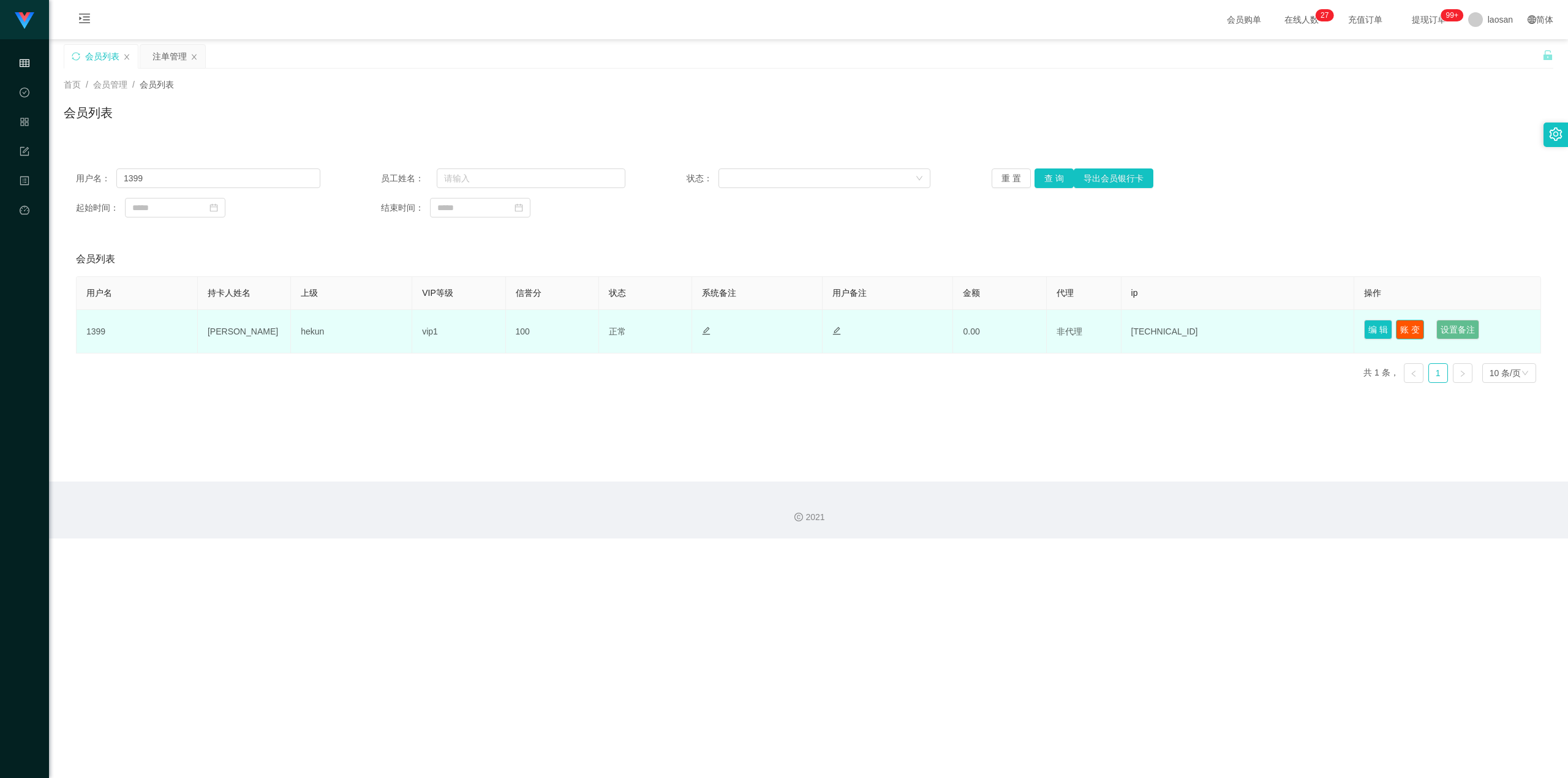
click at [922, 334] on button "账 变" at bounding box center [1410, 329] width 28 height 20
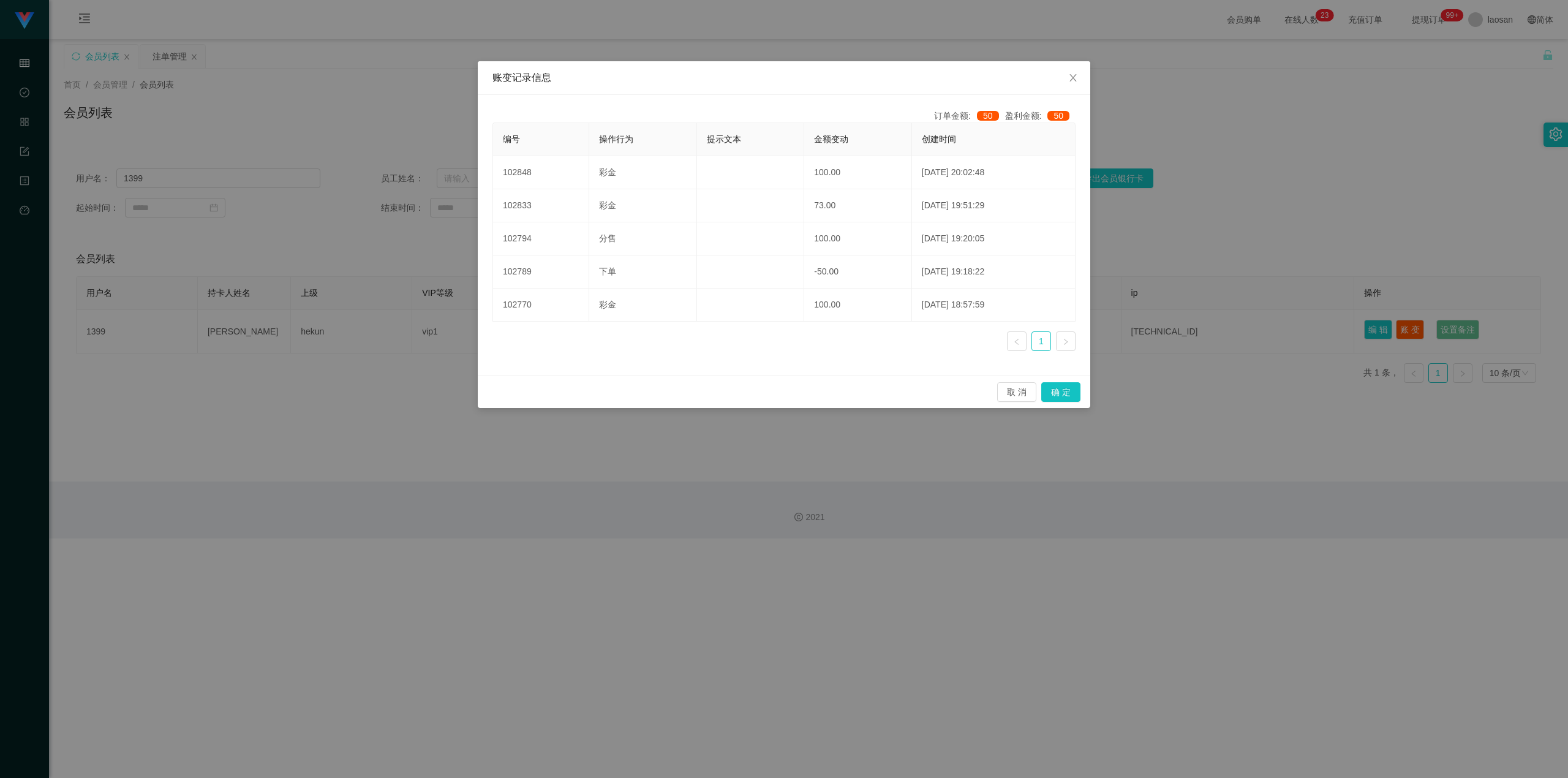
click at [922, 245] on div "账变记录信息 订单金额: 50 盈利金额: 50 编号 操作行为 提示文本 金额变动 创建时间 102848 彩金 100.00 [DATE] 20:02:4…" at bounding box center [784, 389] width 1568 height 778
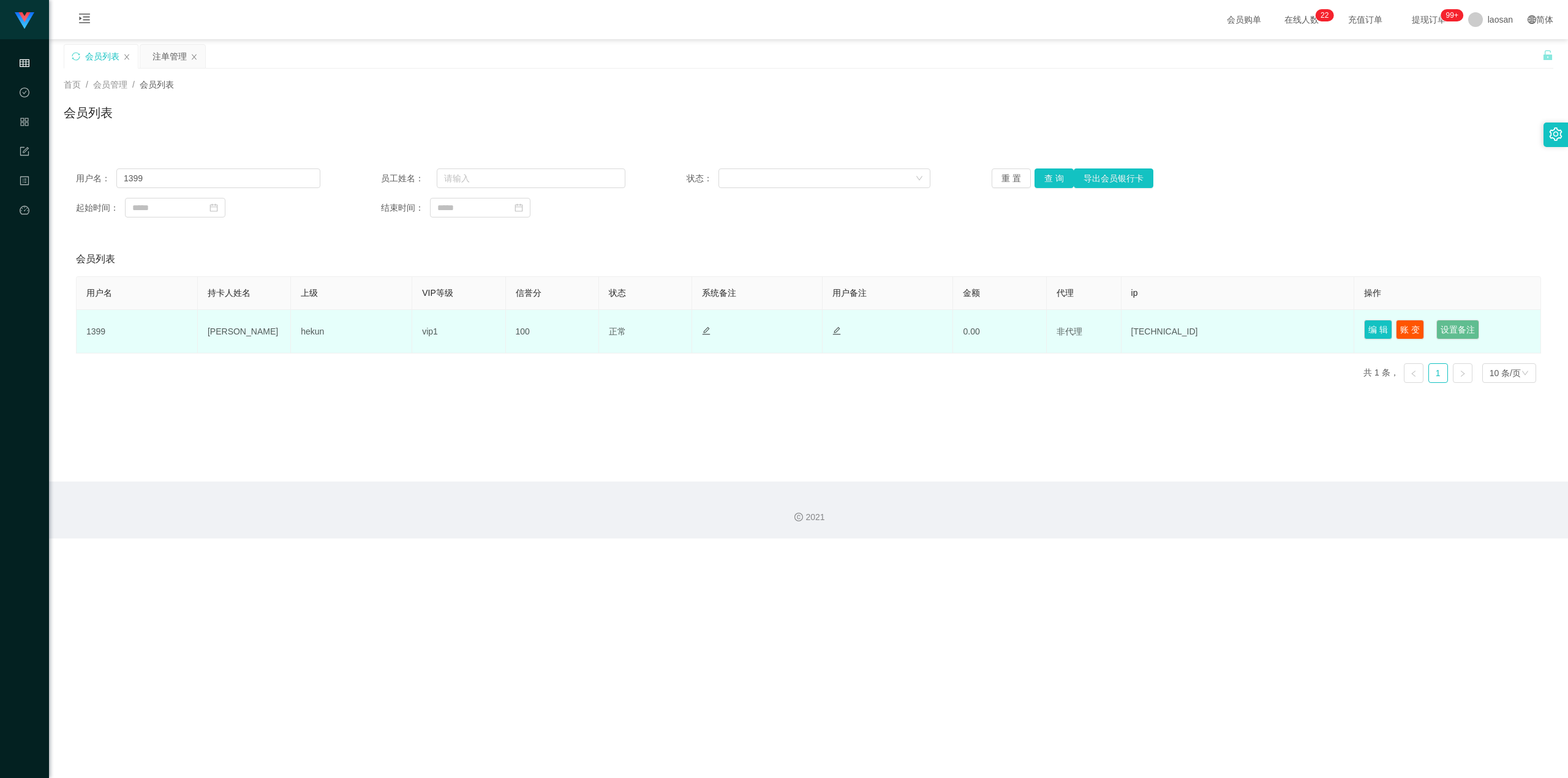
click at [922, 329] on td "[TECHNICAL_ID]" at bounding box center [1238, 332] width 233 height 44
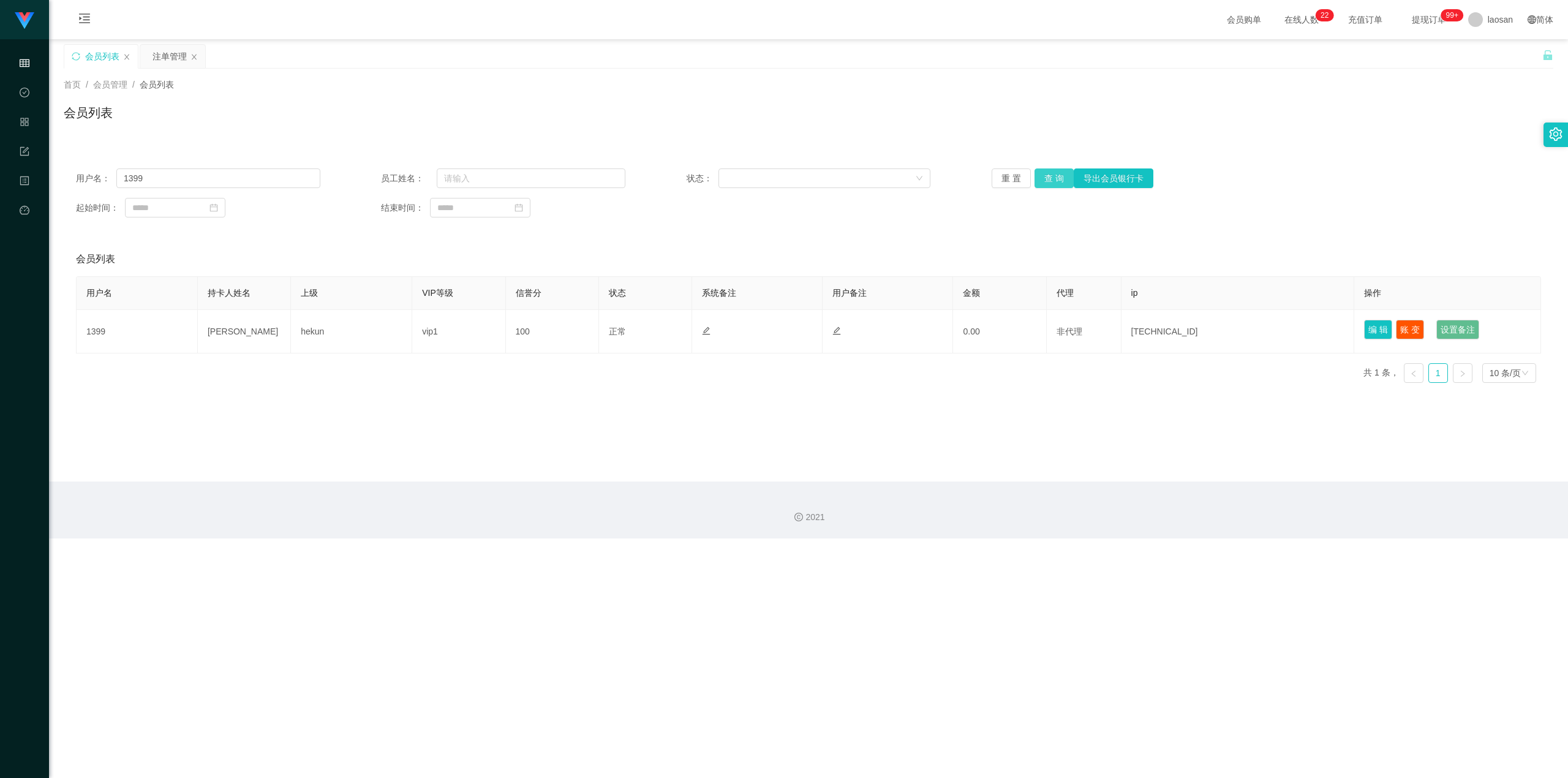
click at [922, 177] on button "查 询" at bounding box center [1054, 178] width 39 height 20
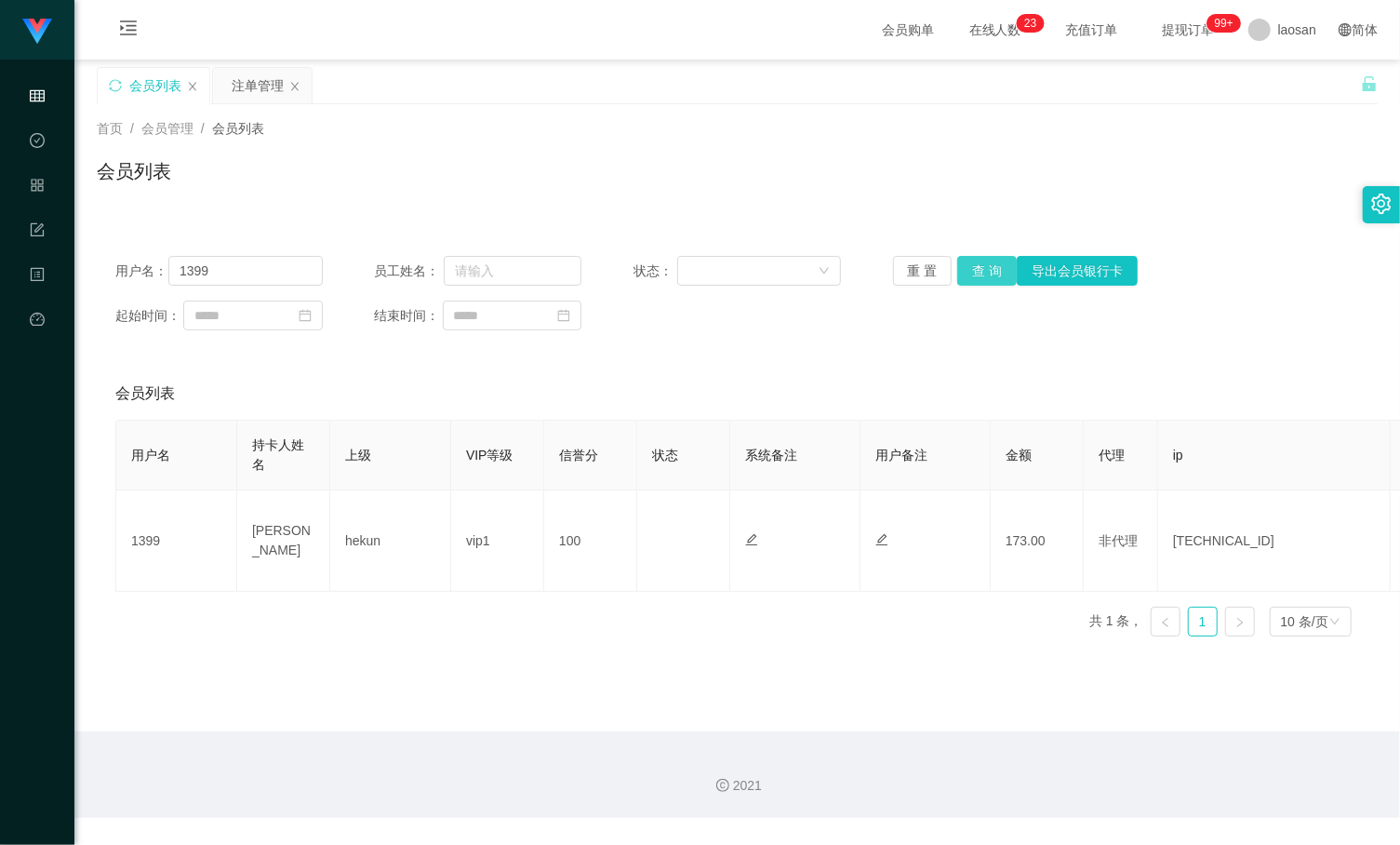
click at [991, 277] on button "查 询" at bounding box center [986, 270] width 60 height 30
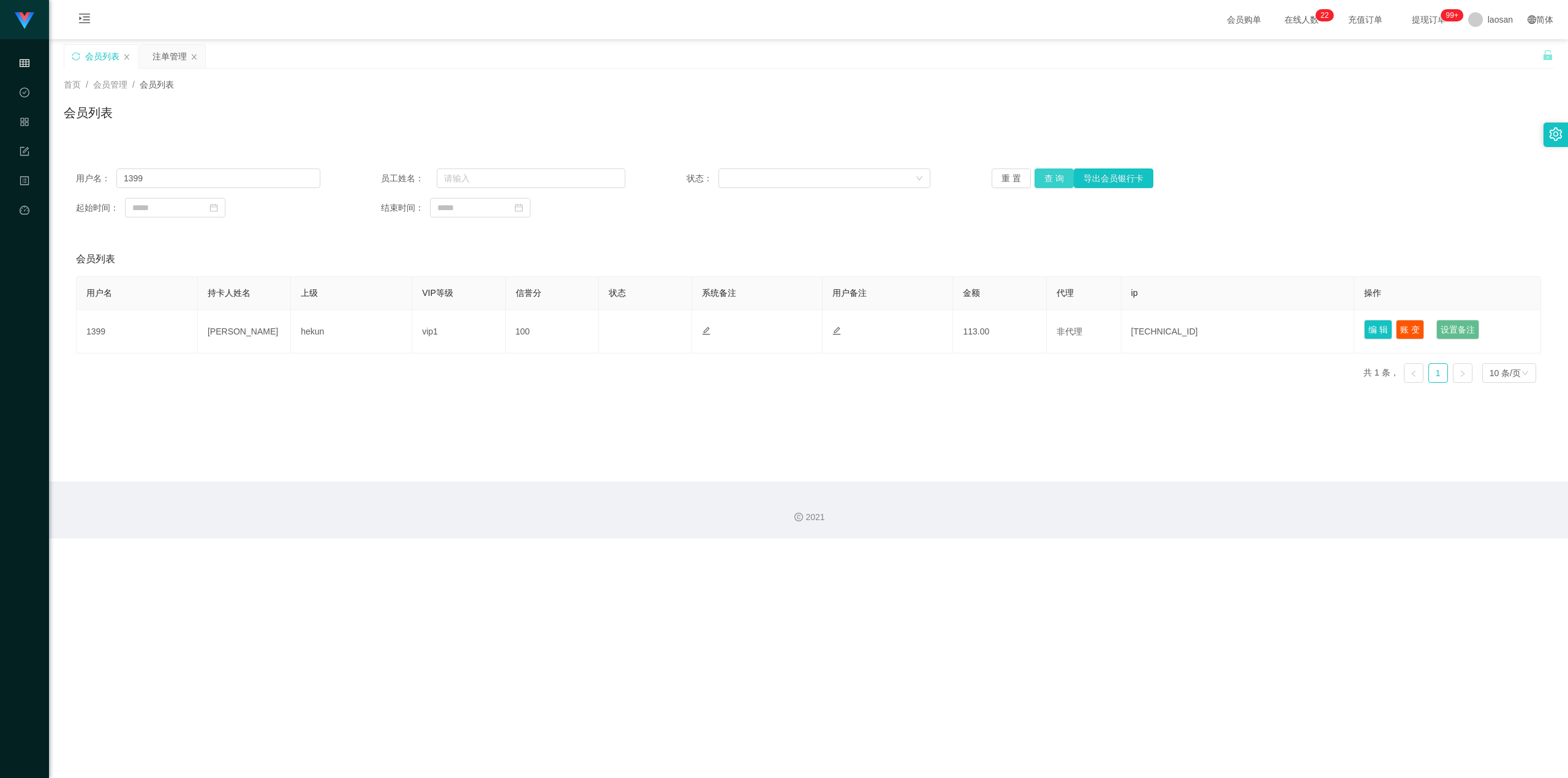
click at [922, 185] on button "查 询" at bounding box center [1054, 178] width 39 height 20
click at [922, 183] on button "查 询" at bounding box center [1054, 178] width 39 height 20
click at [157, 57] on div "注单管理" at bounding box center [170, 56] width 34 height 23
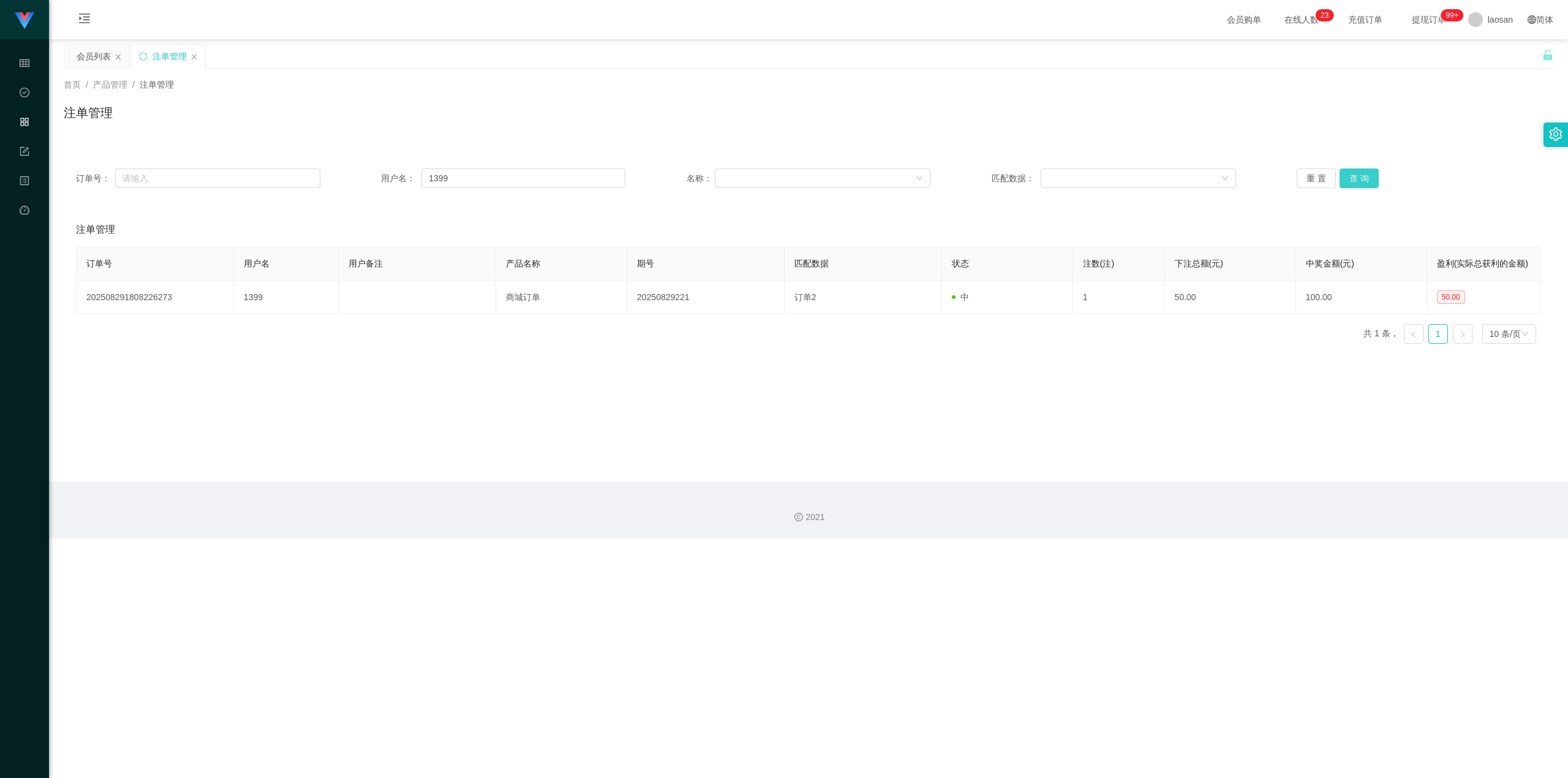
click at [922, 186] on button "查 询" at bounding box center [1359, 178] width 39 height 20
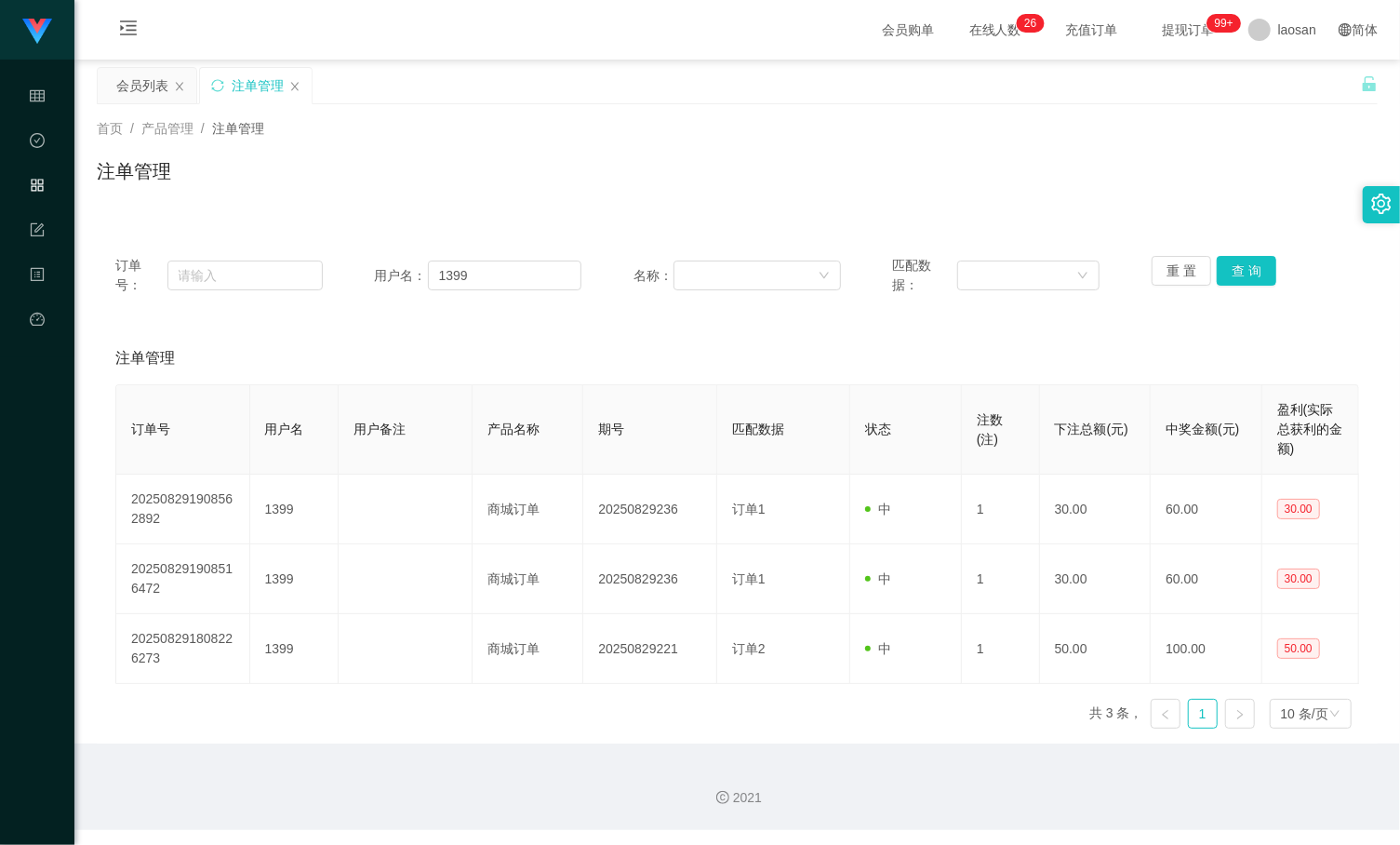
click at [682, 393] on th "期号" at bounding box center [649, 429] width 134 height 90
